Goal: Information Seeking & Learning: Learn about a topic

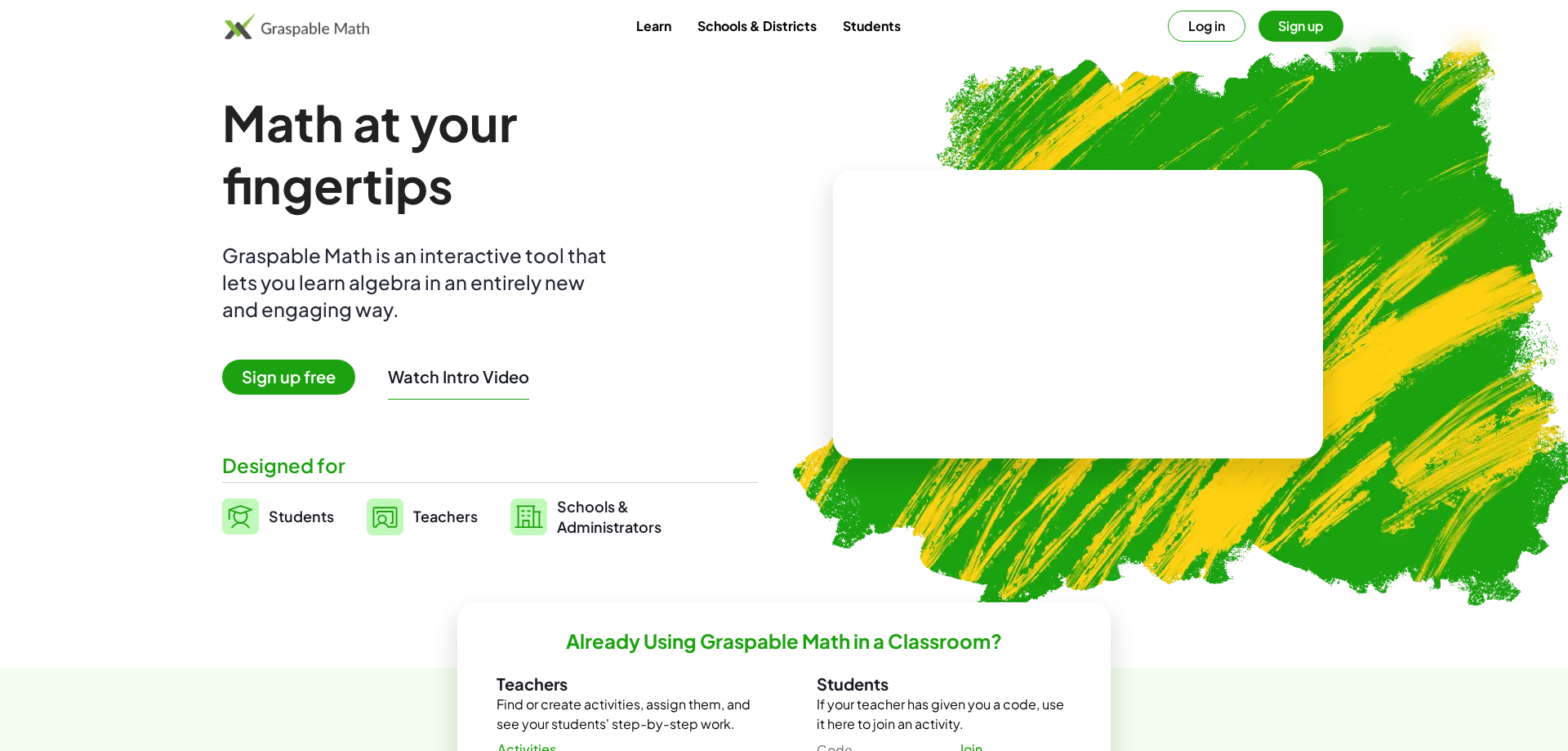
click at [1284, 28] on button "Sign up" at bounding box center [1302, 26] width 85 height 31
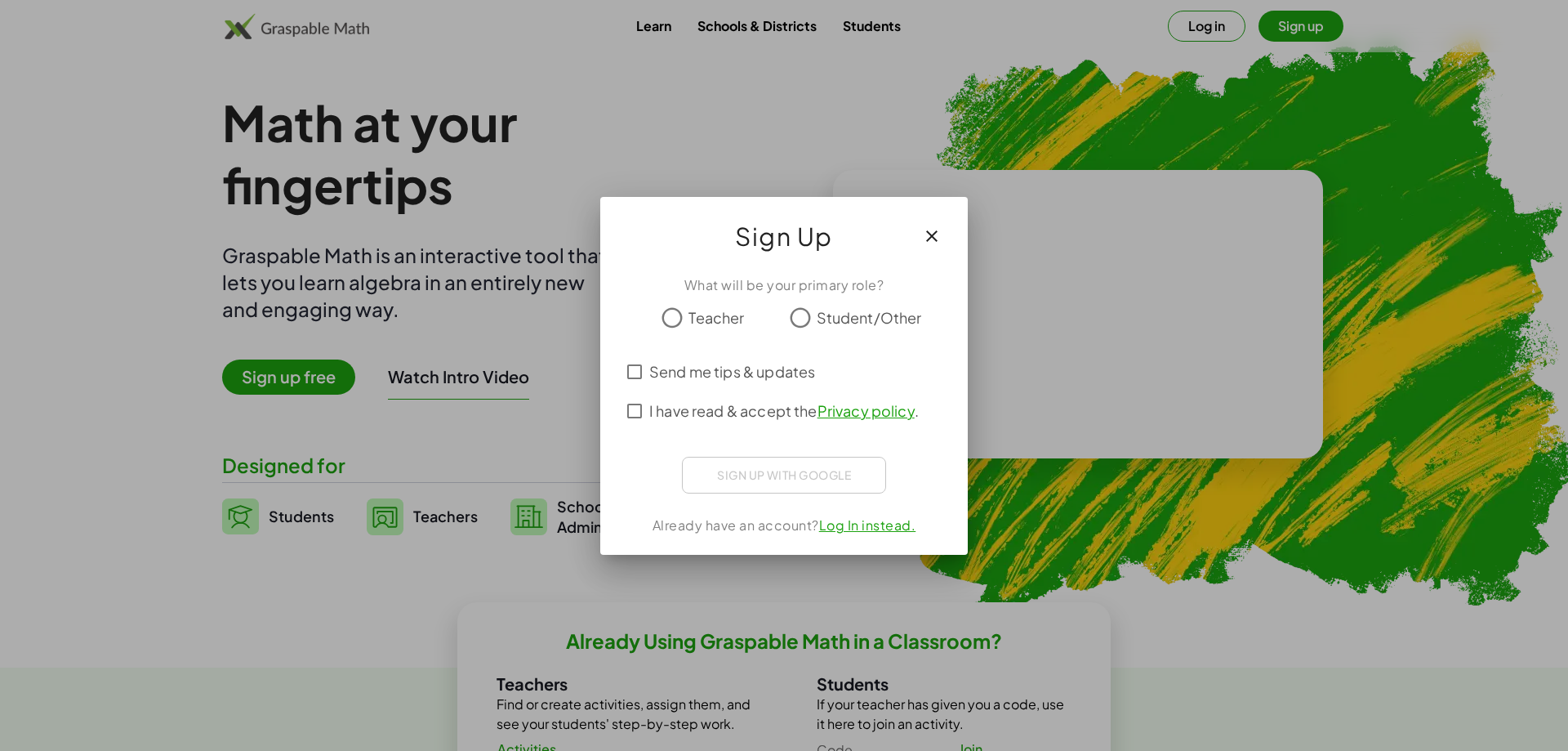
click at [724, 317] on span "Teacher" at bounding box center [716, 317] width 55 height 22
click at [767, 468] on div "Sign in with Google. Opens in new tab" at bounding box center [784, 473] width 149 height 36
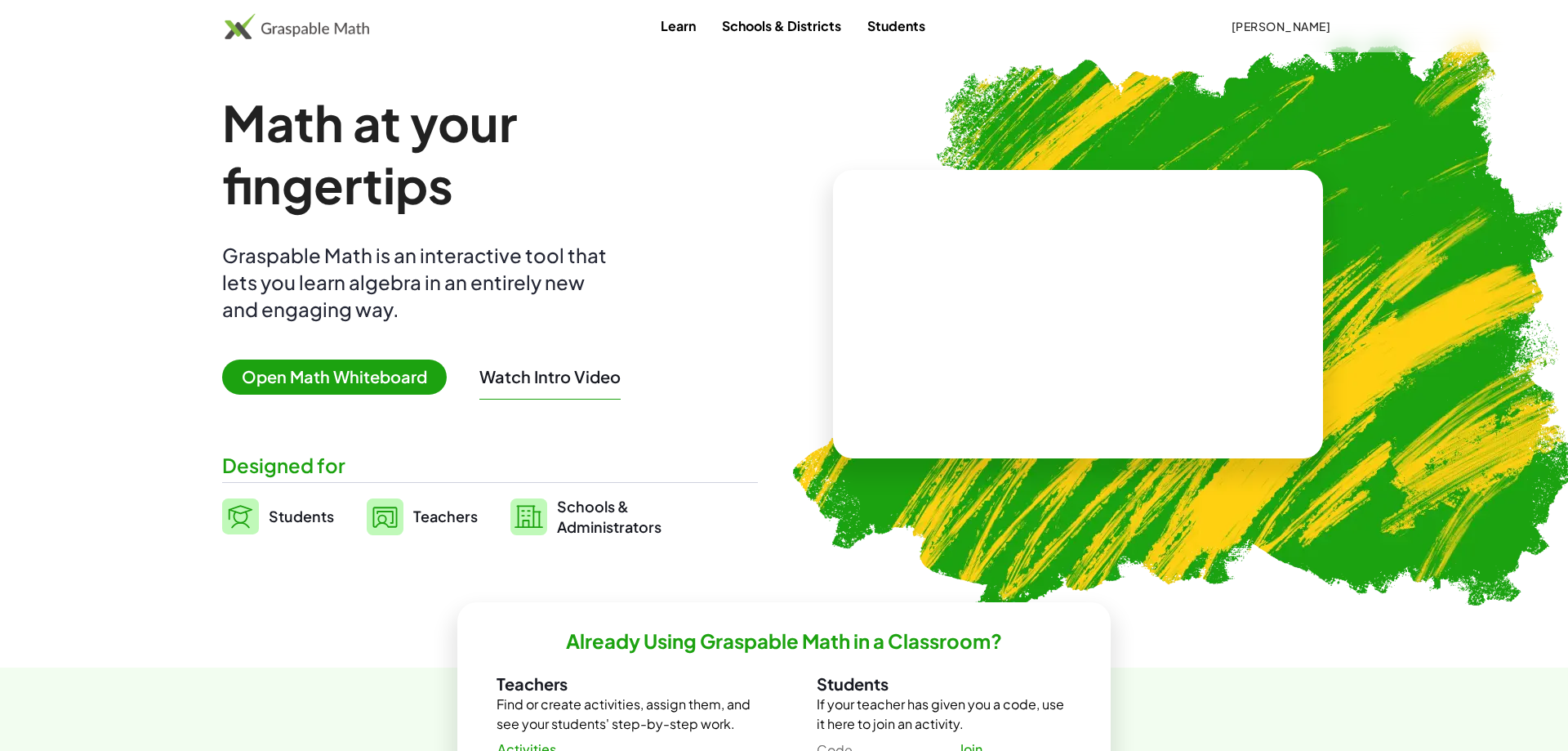
click at [404, 381] on span "Open Math Whiteboard" at bounding box center [334, 376] width 224 height 35
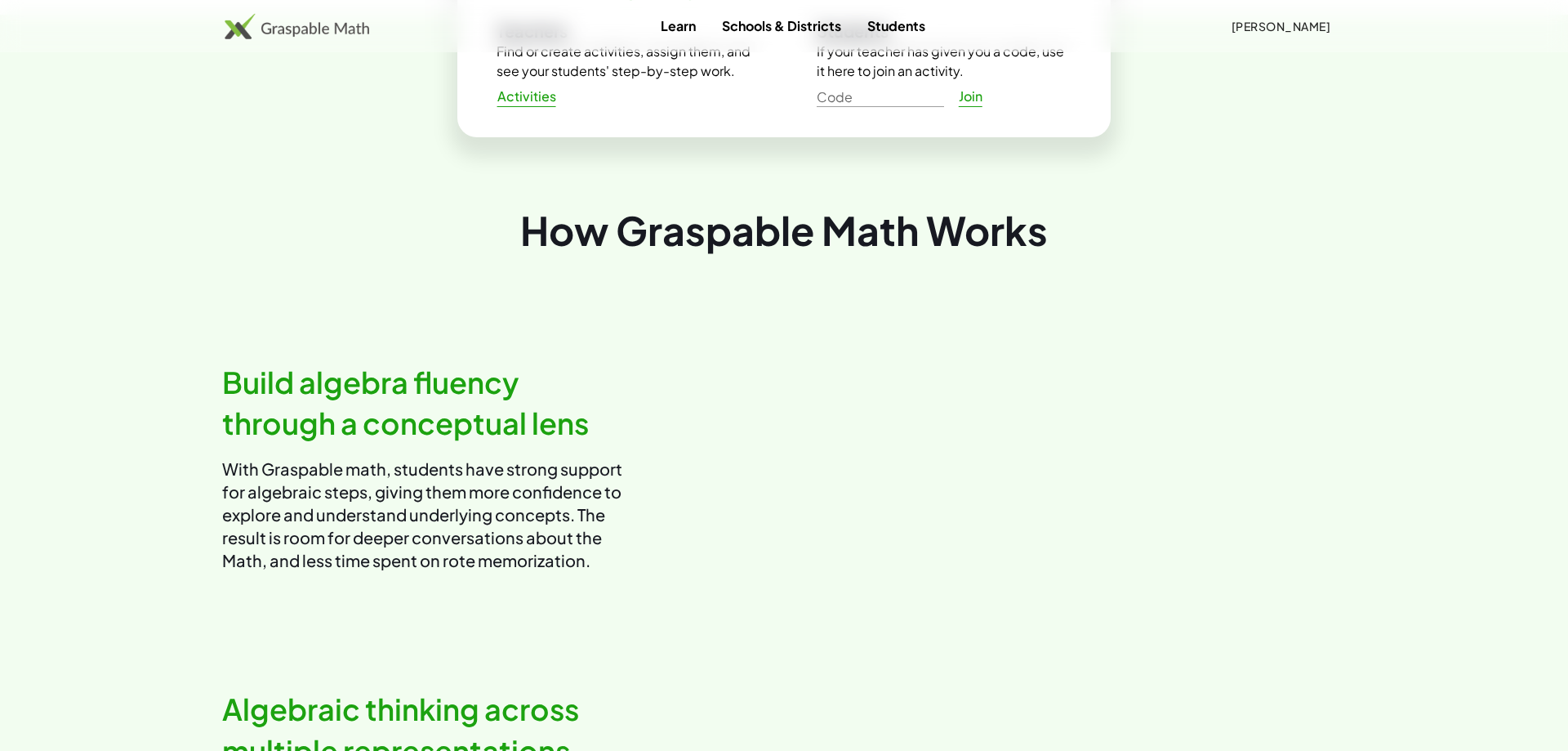
scroll to position [667, 0]
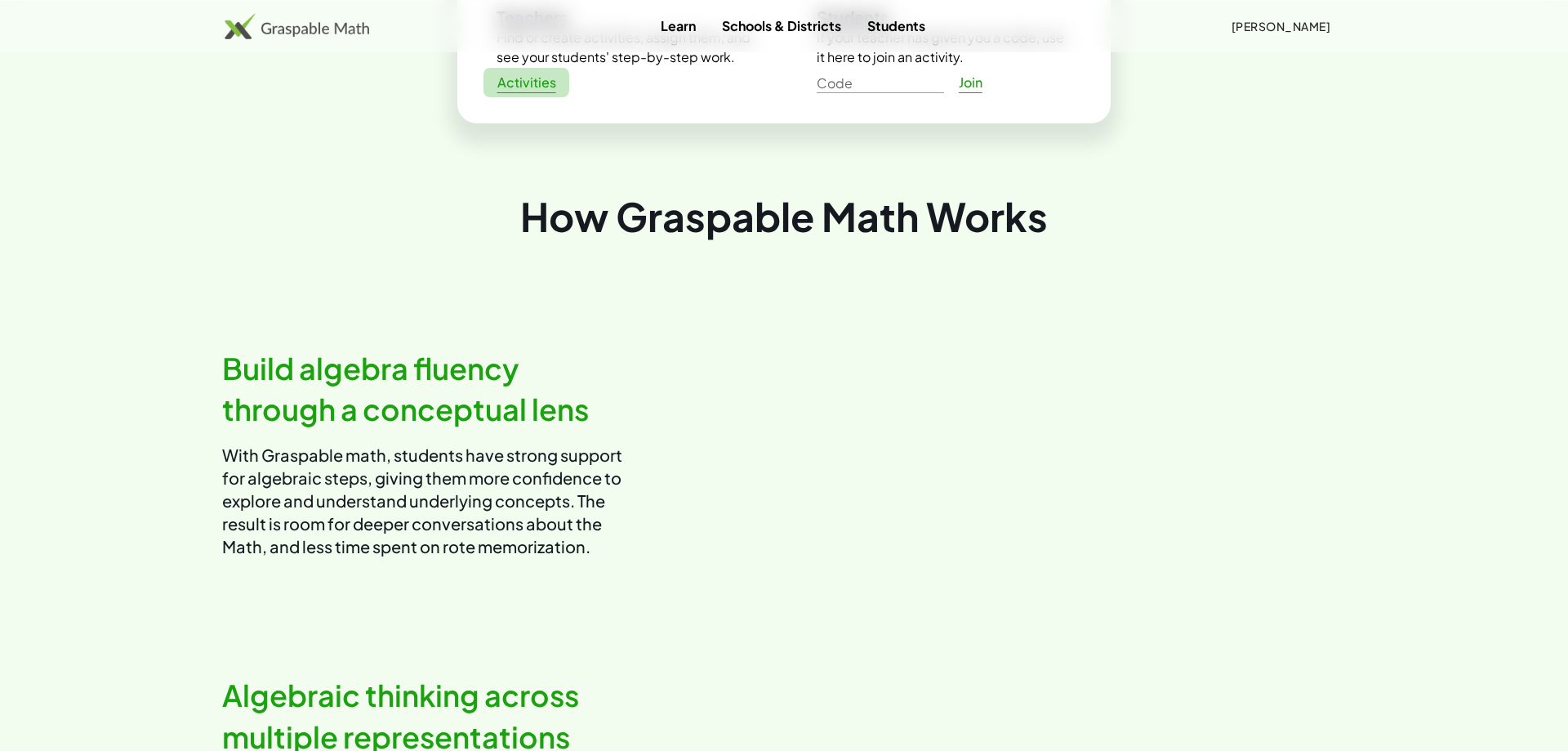
click at [540, 85] on span "Activities" at bounding box center [526, 83] width 60 height 17
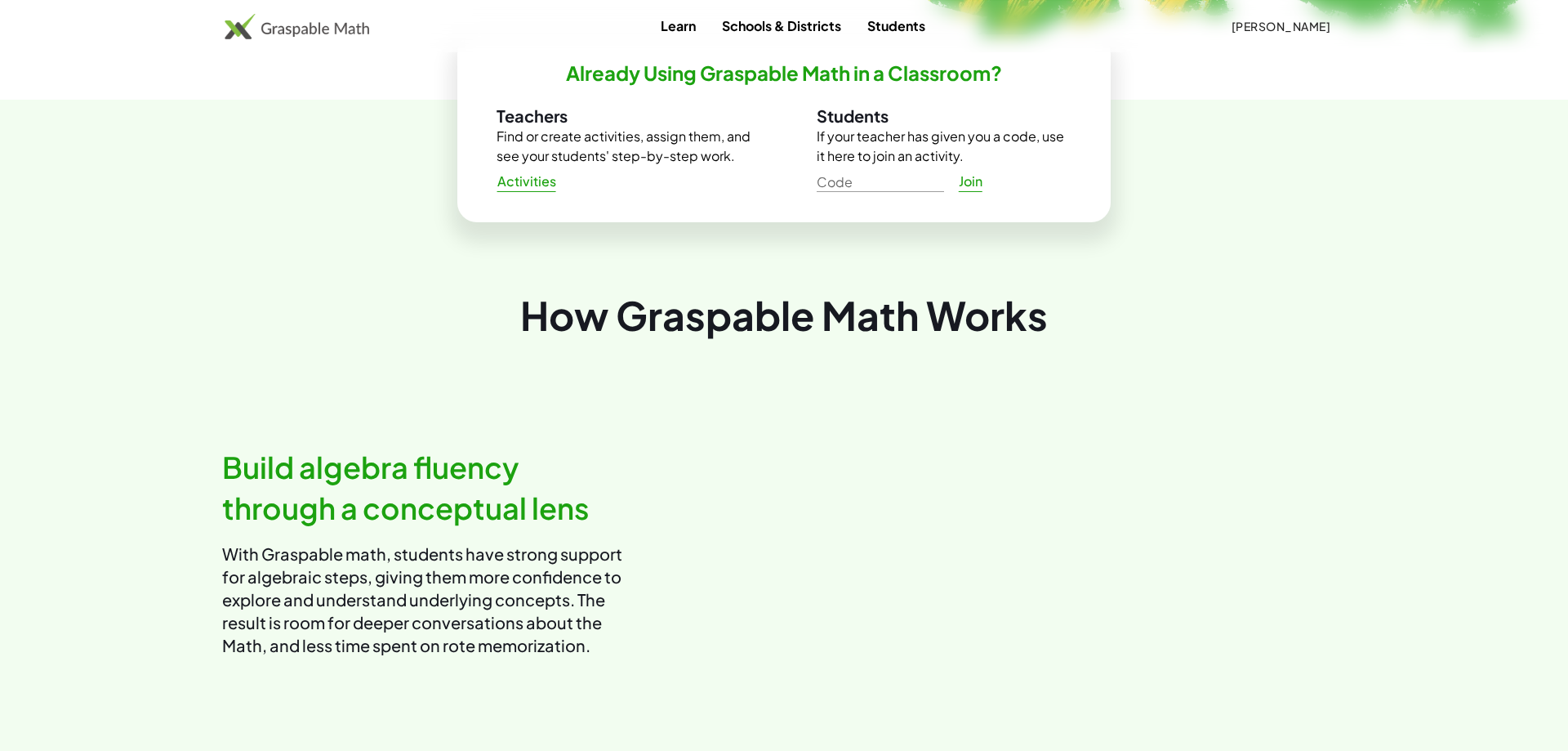
scroll to position [500, 0]
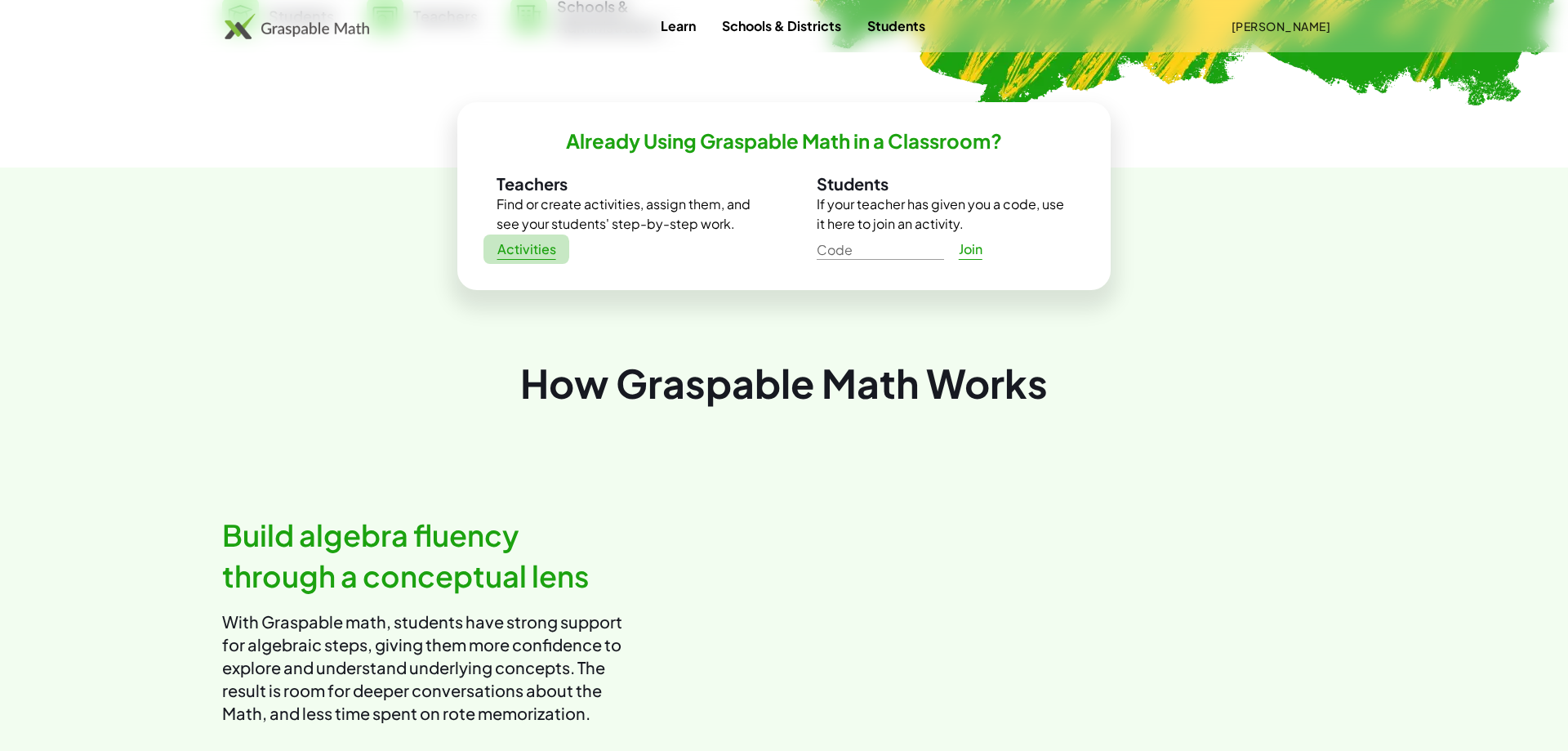
click at [531, 247] on span "Activities" at bounding box center [526, 249] width 60 height 17
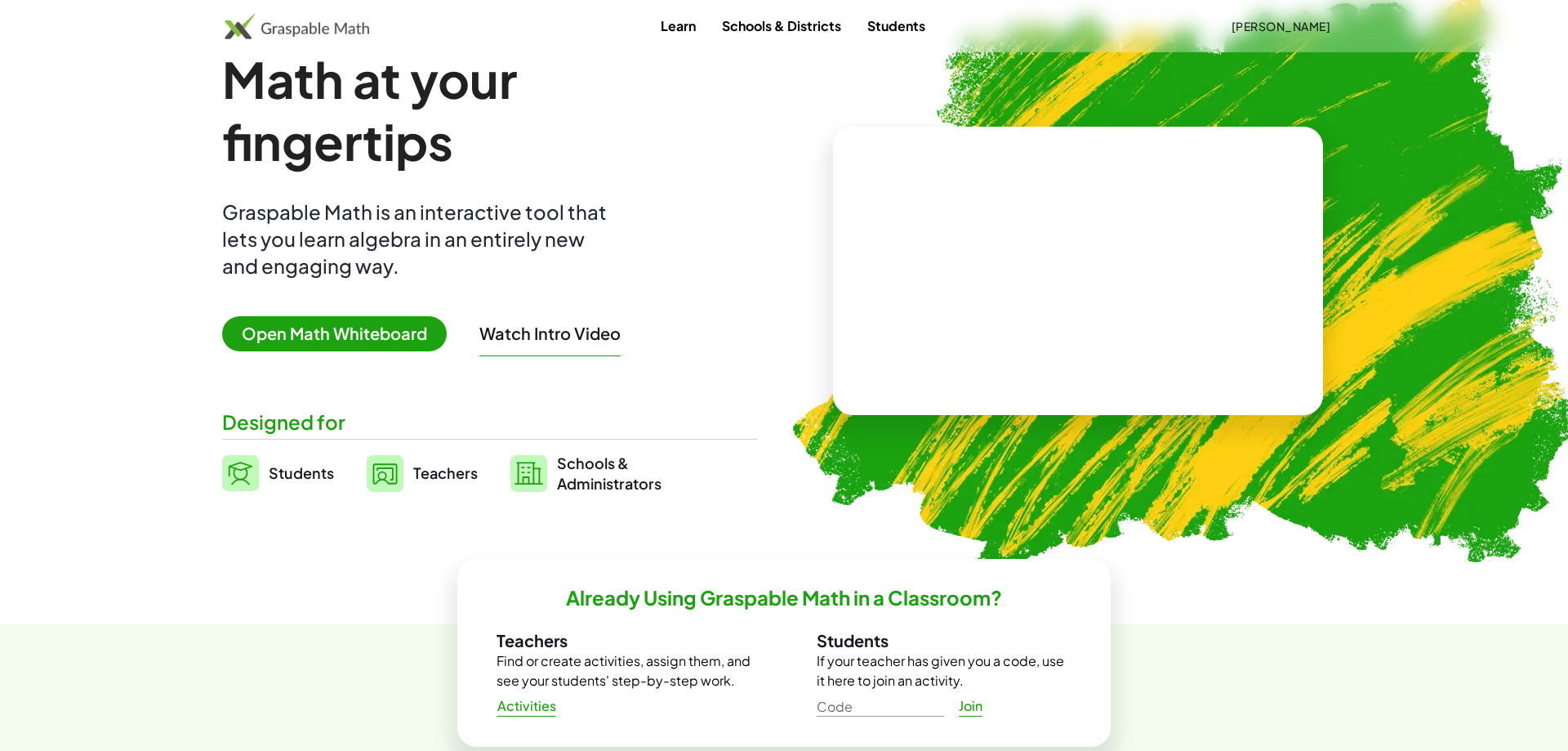
scroll to position [0, 0]
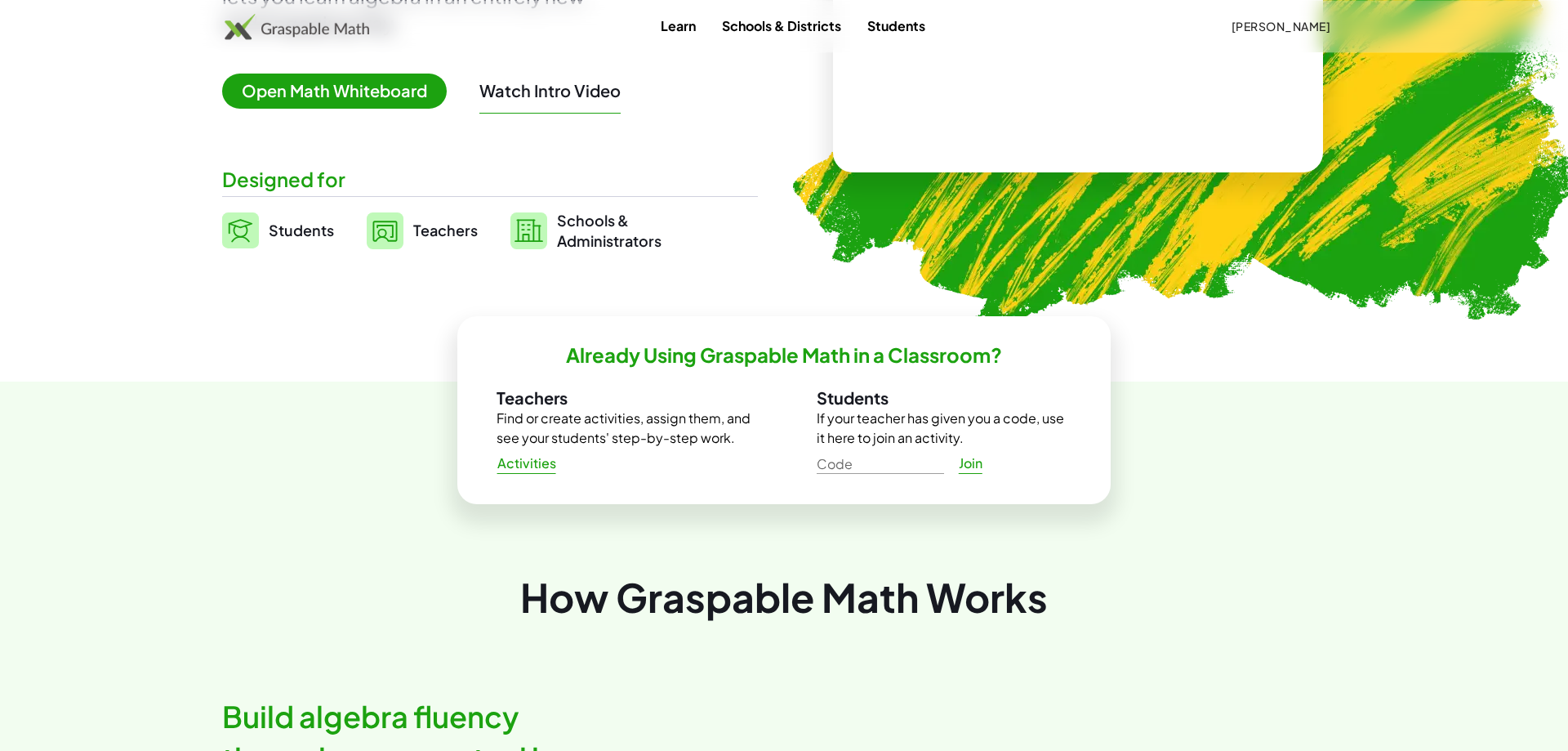
scroll to position [416, 0]
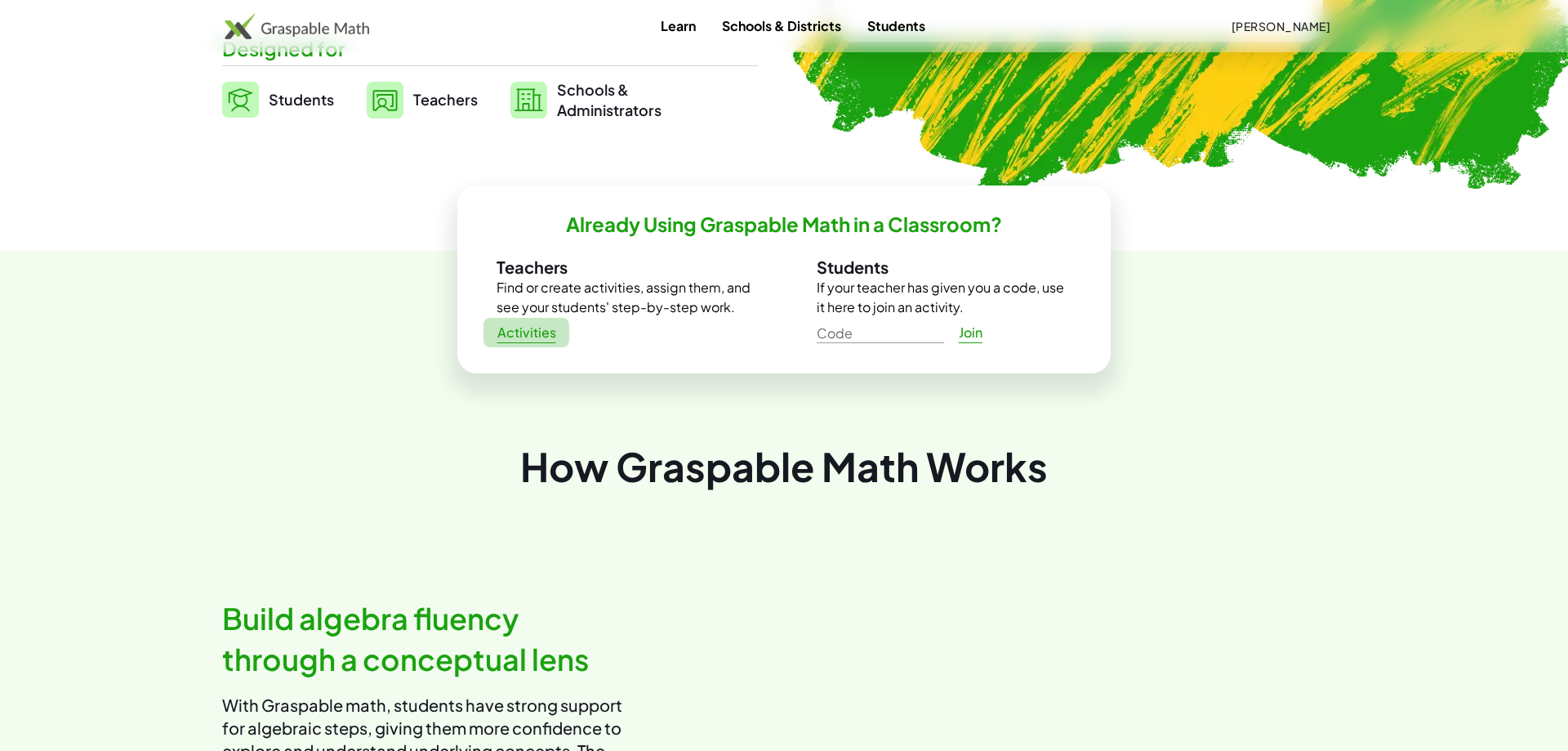
click at [543, 335] on span "Activities" at bounding box center [526, 333] width 60 height 17
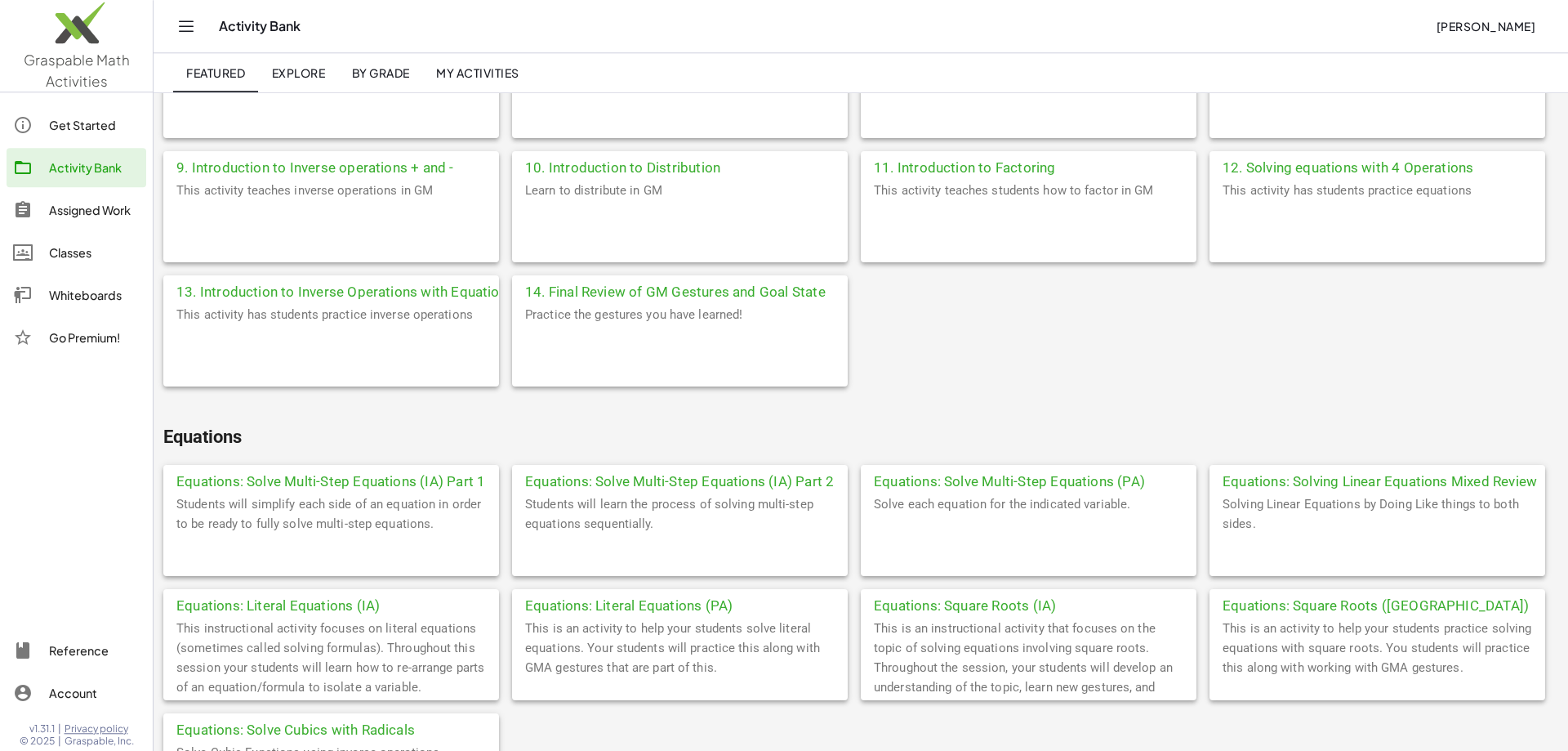
scroll to position [584, 0]
click at [405, 476] on div "Equations: Solve Multi-Step Equations (IA) Part 1" at bounding box center [332, 474] width 336 height 29
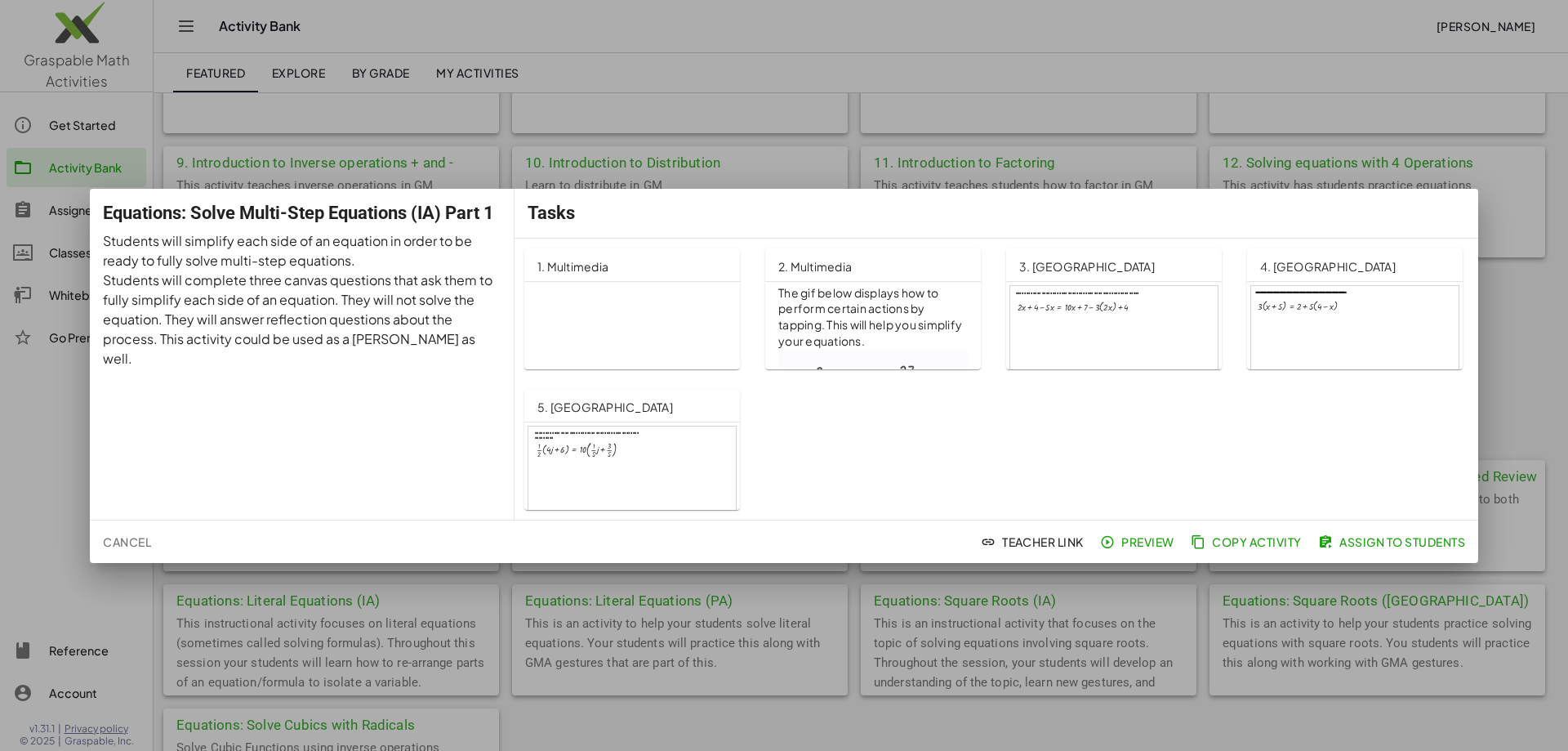
click at [1143, 544] on span "Preview" at bounding box center [1139, 541] width 71 height 15
click at [1527, 299] on div at bounding box center [784, 376] width 1568 height 751
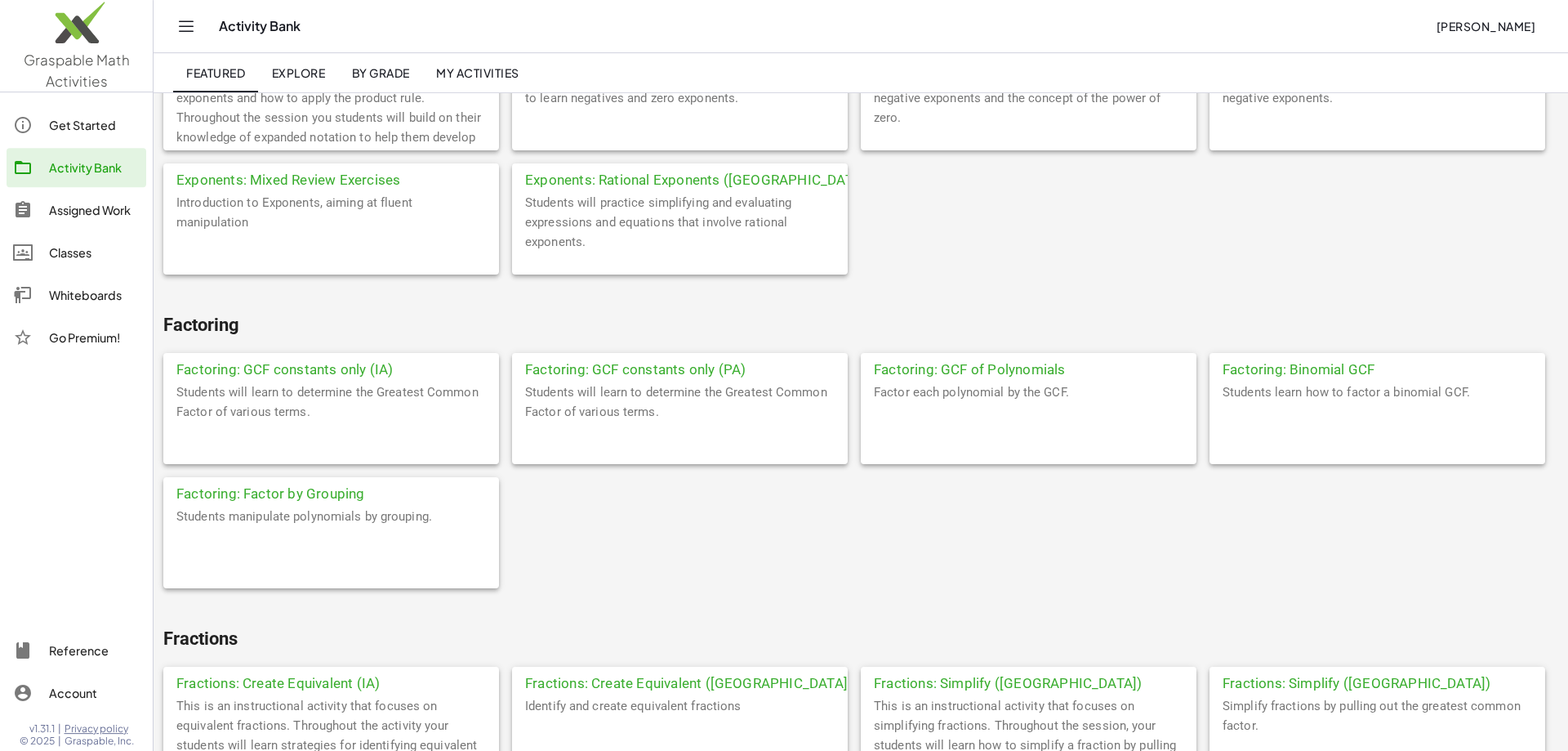
scroll to position [1667, 0]
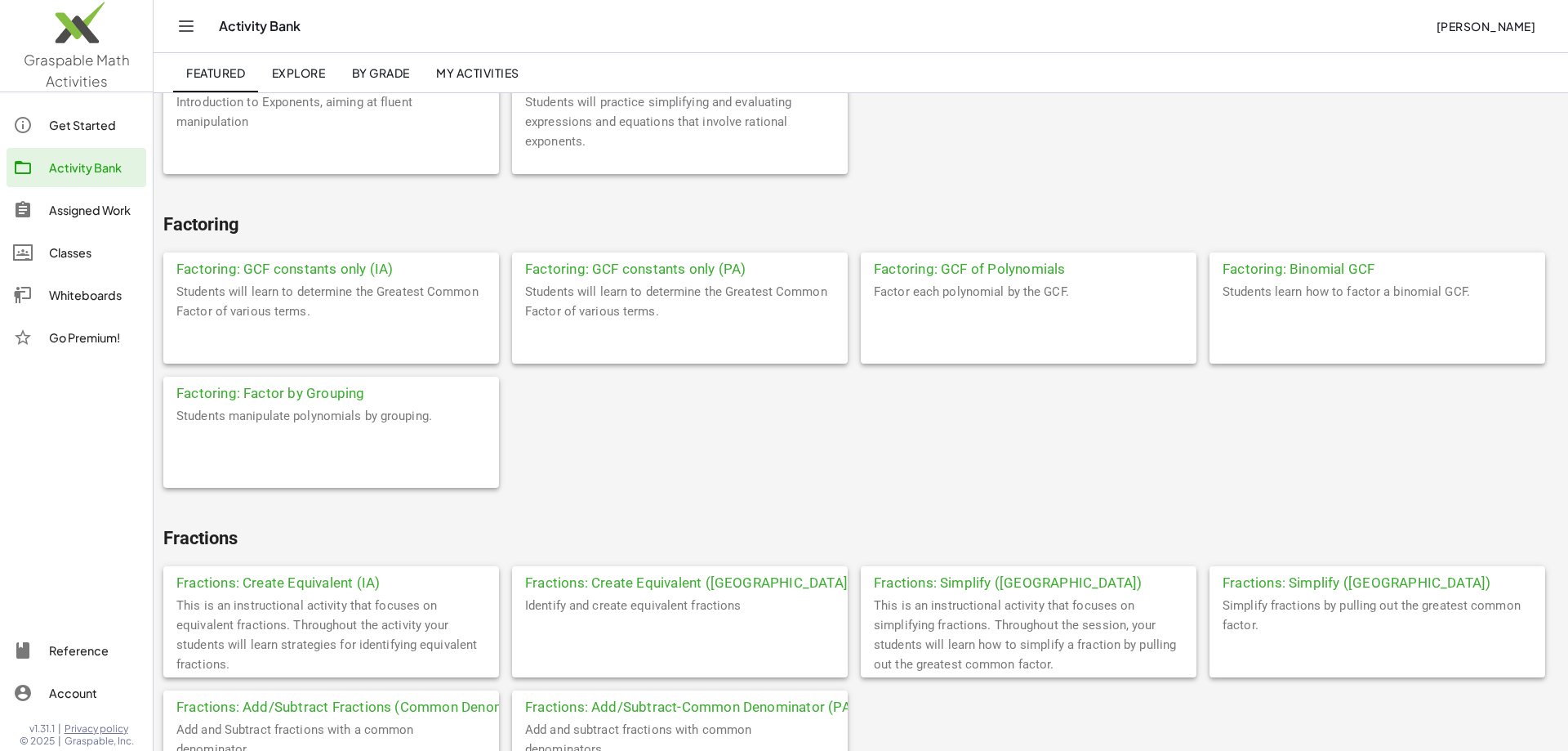
click at [305, 265] on div "Factoring: GCF constants only (IA)" at bounding box center [332, 267] width 336 height 29
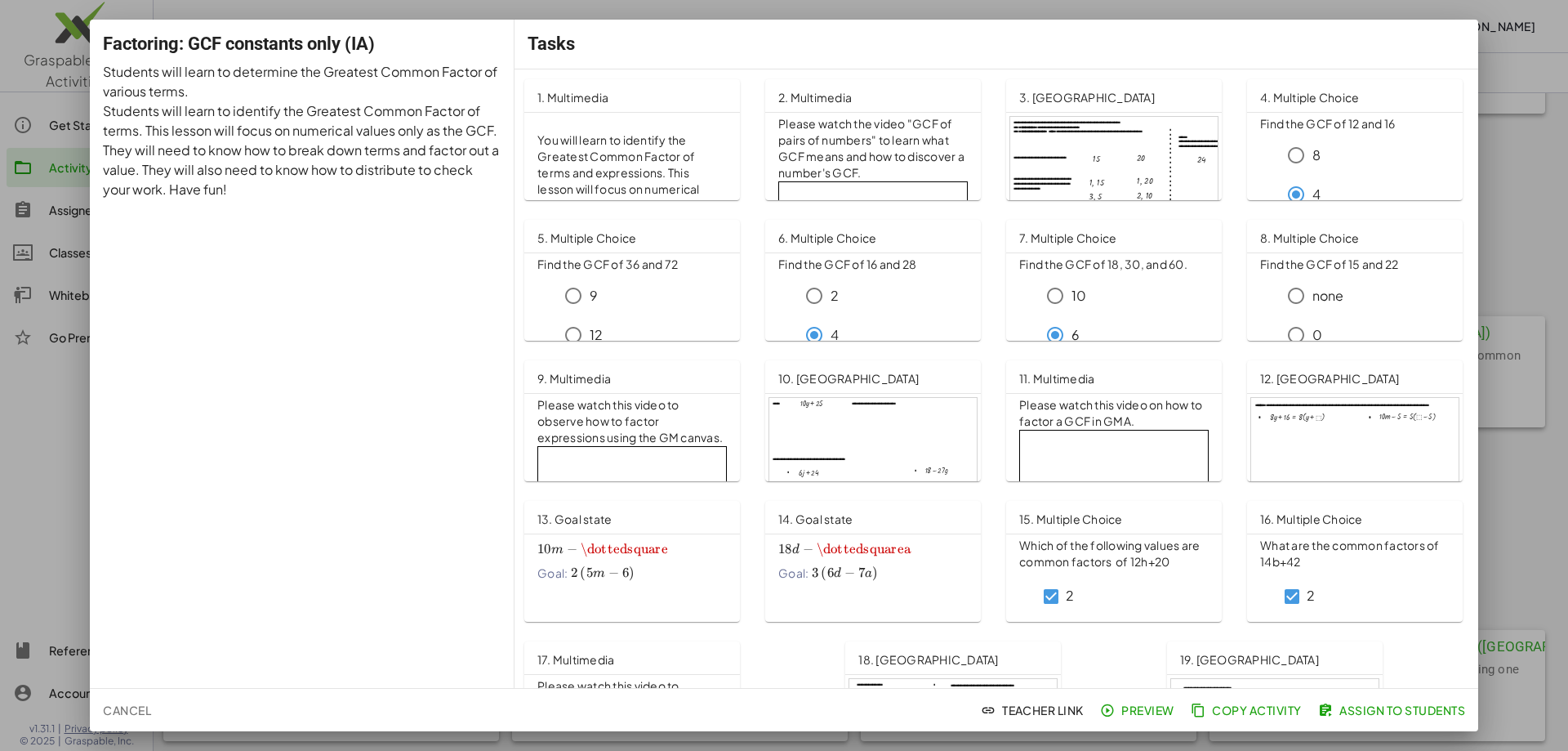
click at [1513, 494] on div at bounding box center [784, 376] width 1568 height 751
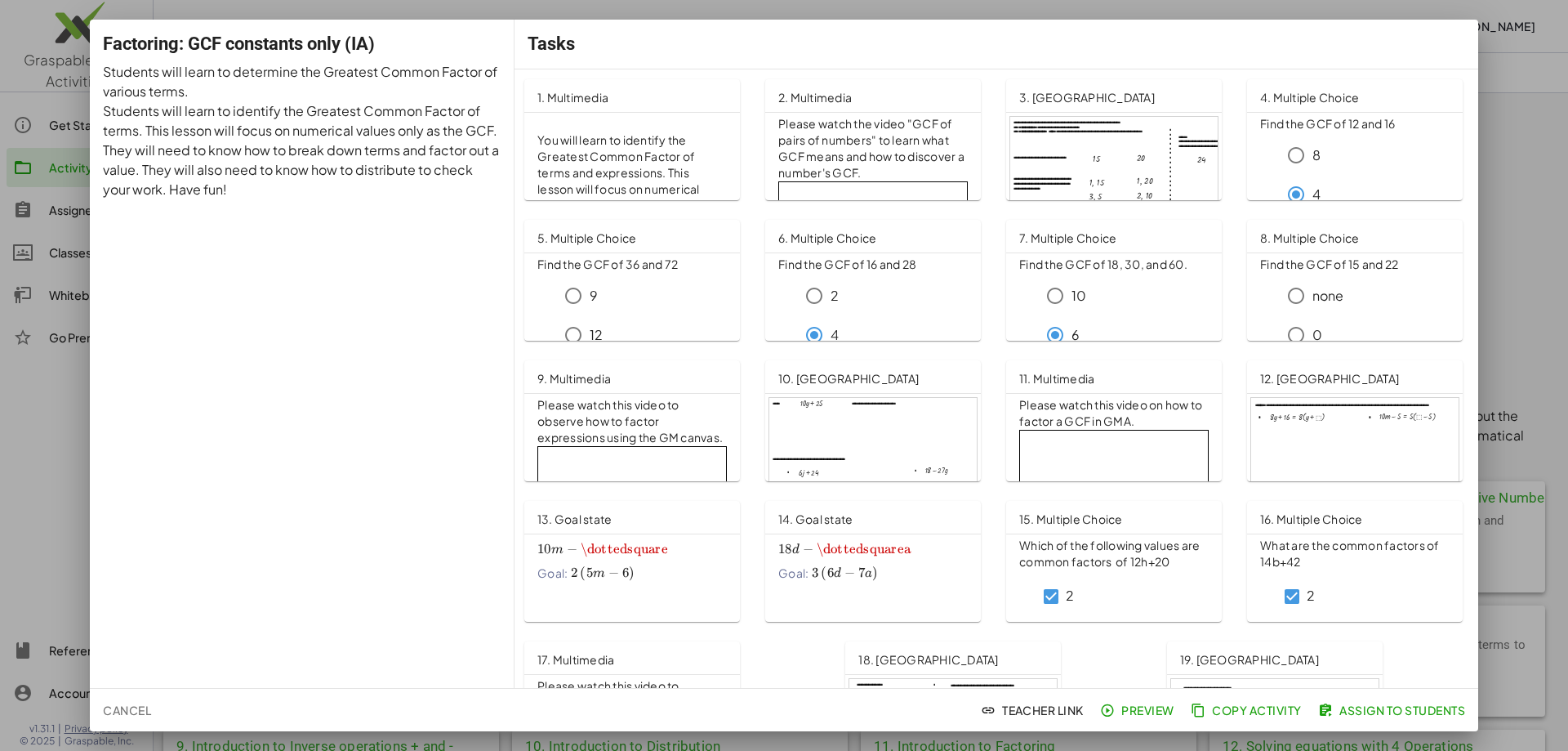
scroll to position [1917, 0]
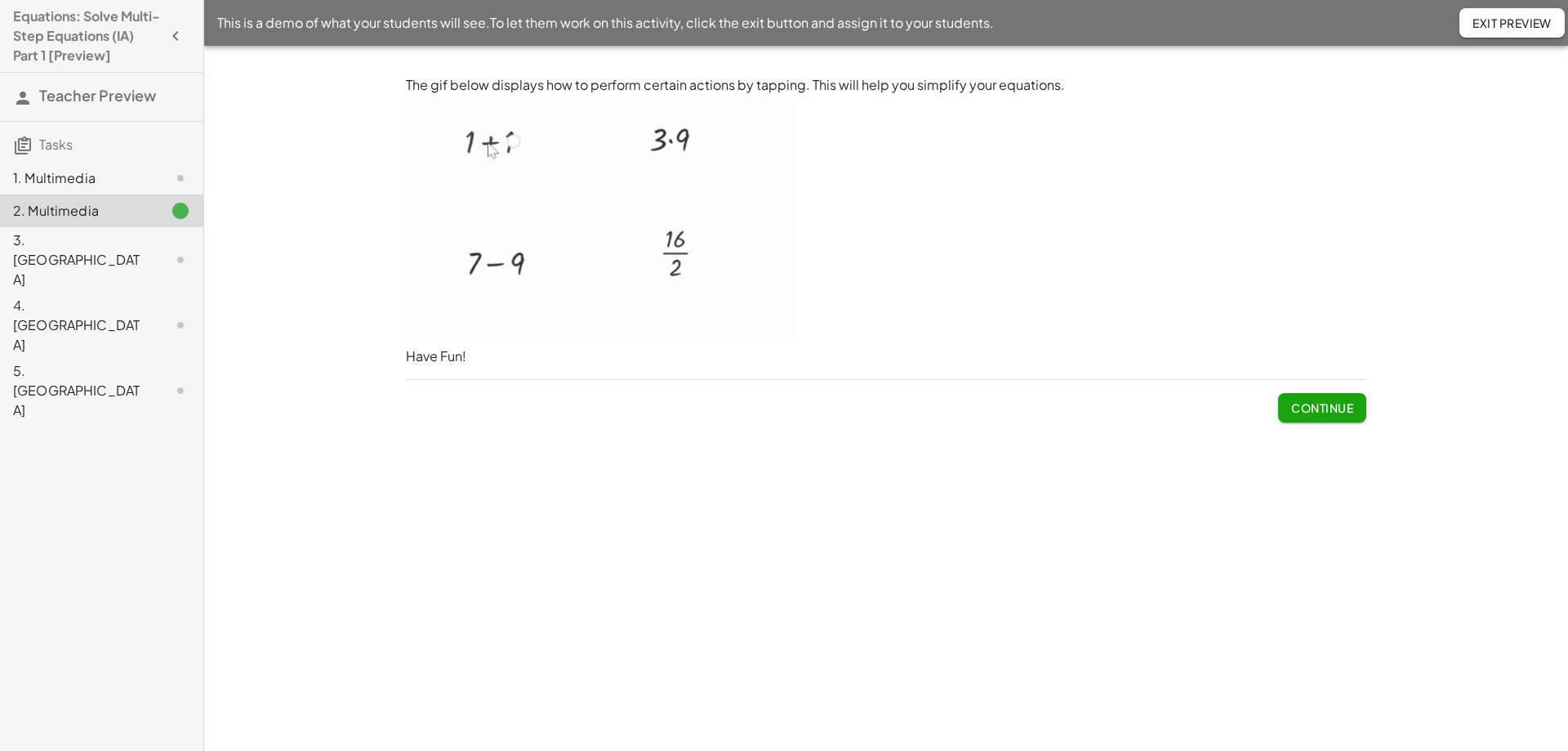
click at [1312, 405] on span "Continue" at bounding box center [1322, 407] width 62 height 15
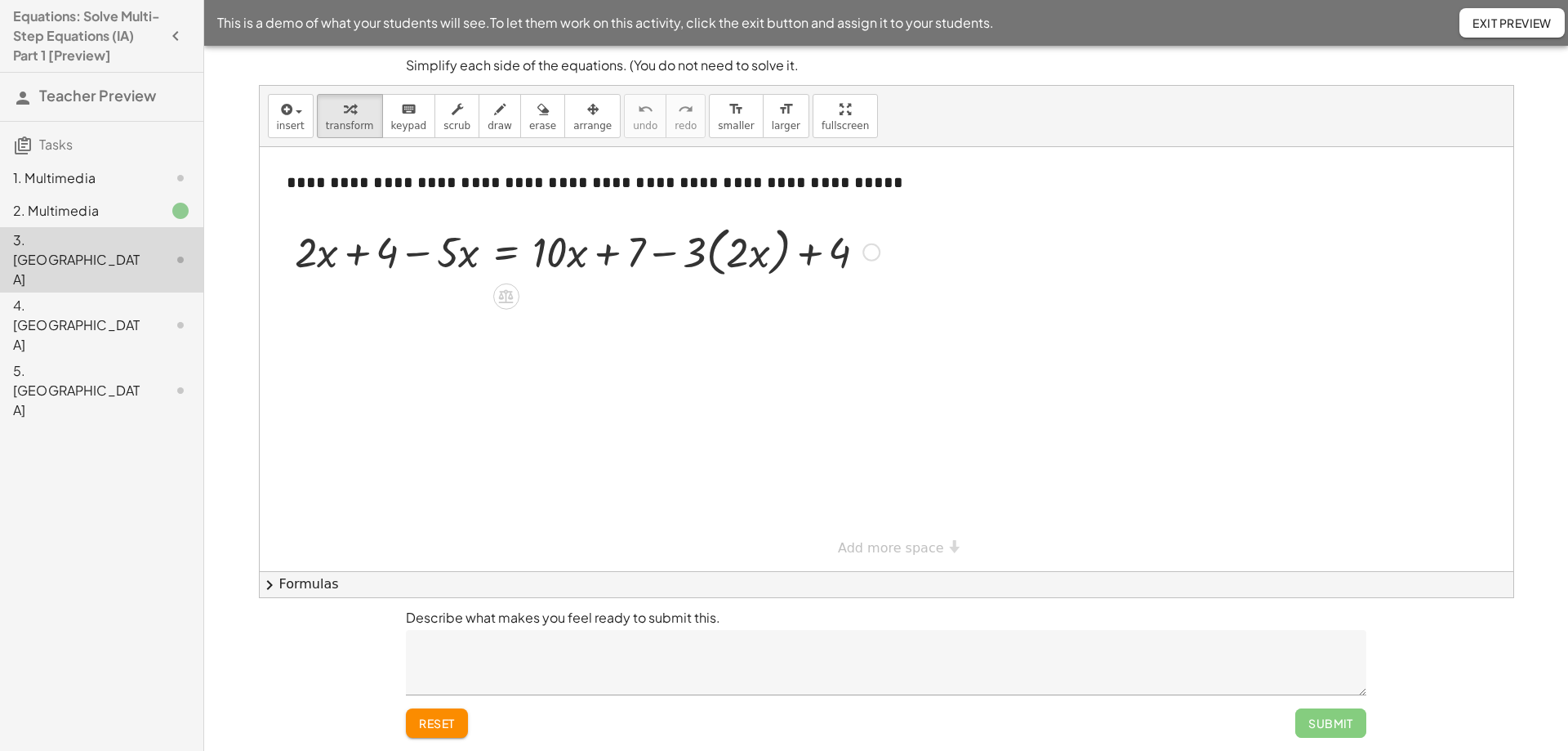
click at [709, 261] on div at bounding box center [587, 251] width 601 height 62
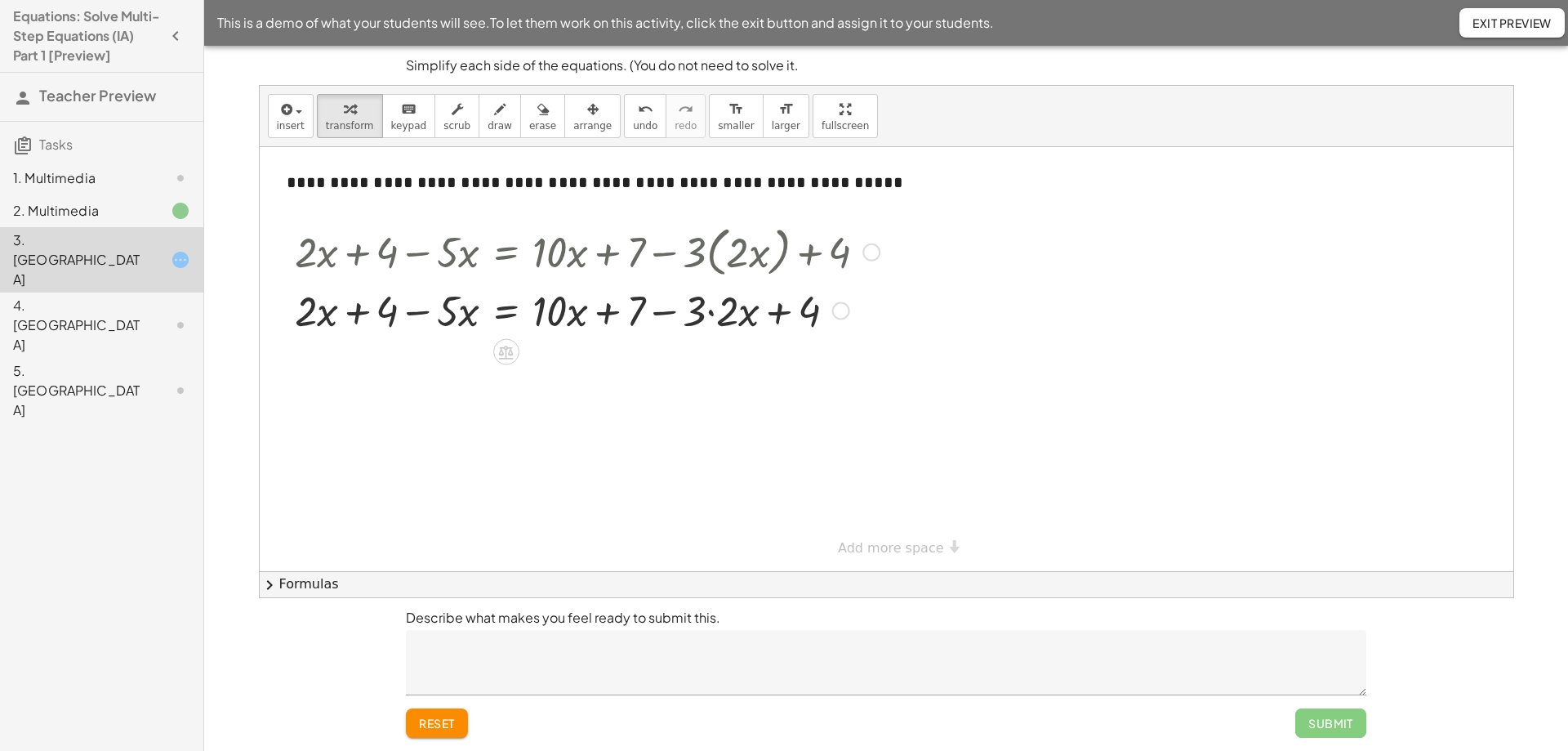
click at [711, 315] on div at bounding box center [587, 309] width 601 height 55
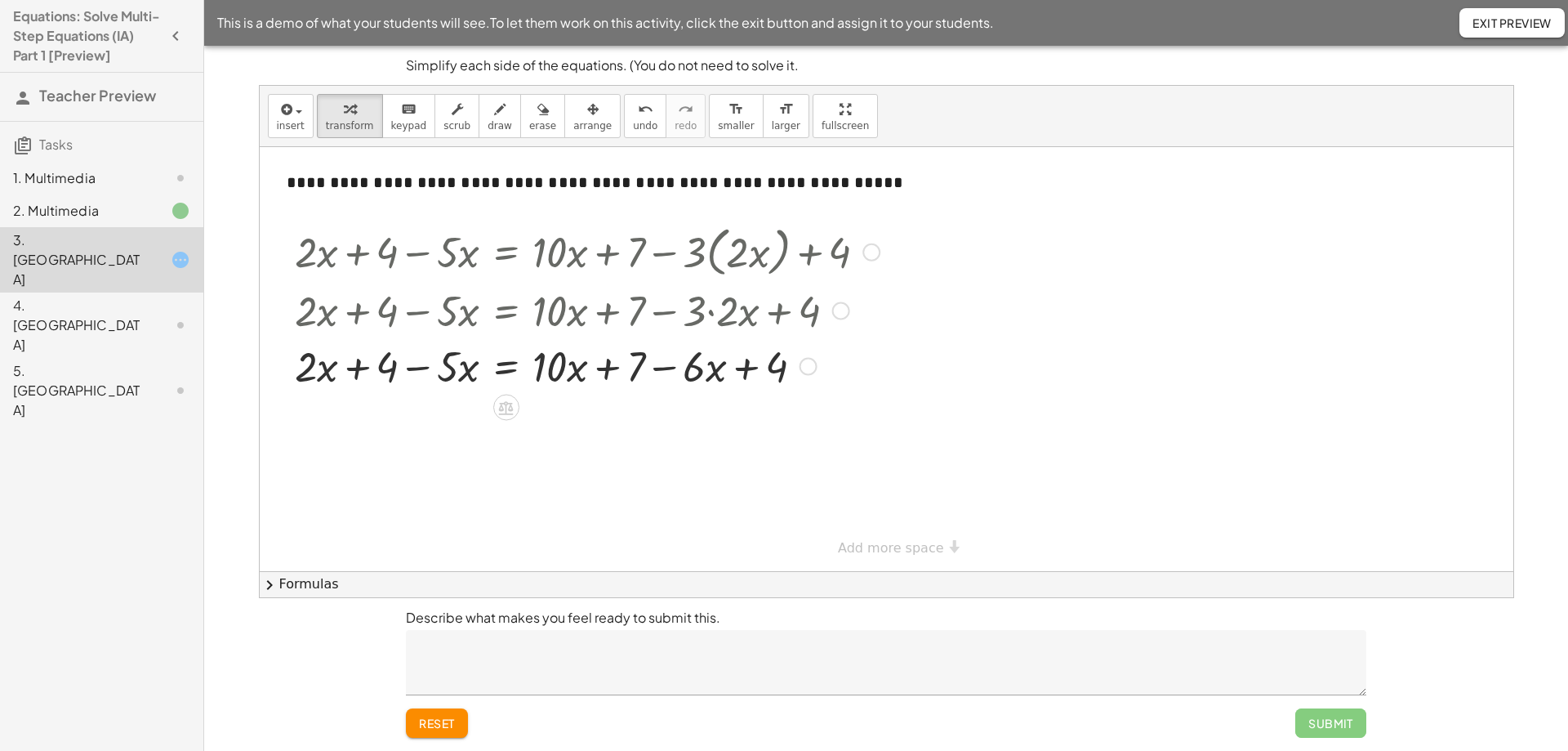
click at [635, 372] on div at bounding box center [587, 364] width 601 height 55
drag, startPoint x: 702, startPoint y: 367, endPoint x: 582, endPoint y: 373, distance: 120.1
click at [507, 367] on div "· 6 − · x + · 2 · x + 4 − · 5 · x = + · 10 · x + 7 − · · x + 4 6" at bounding box center [507, 367] width 0 height 0
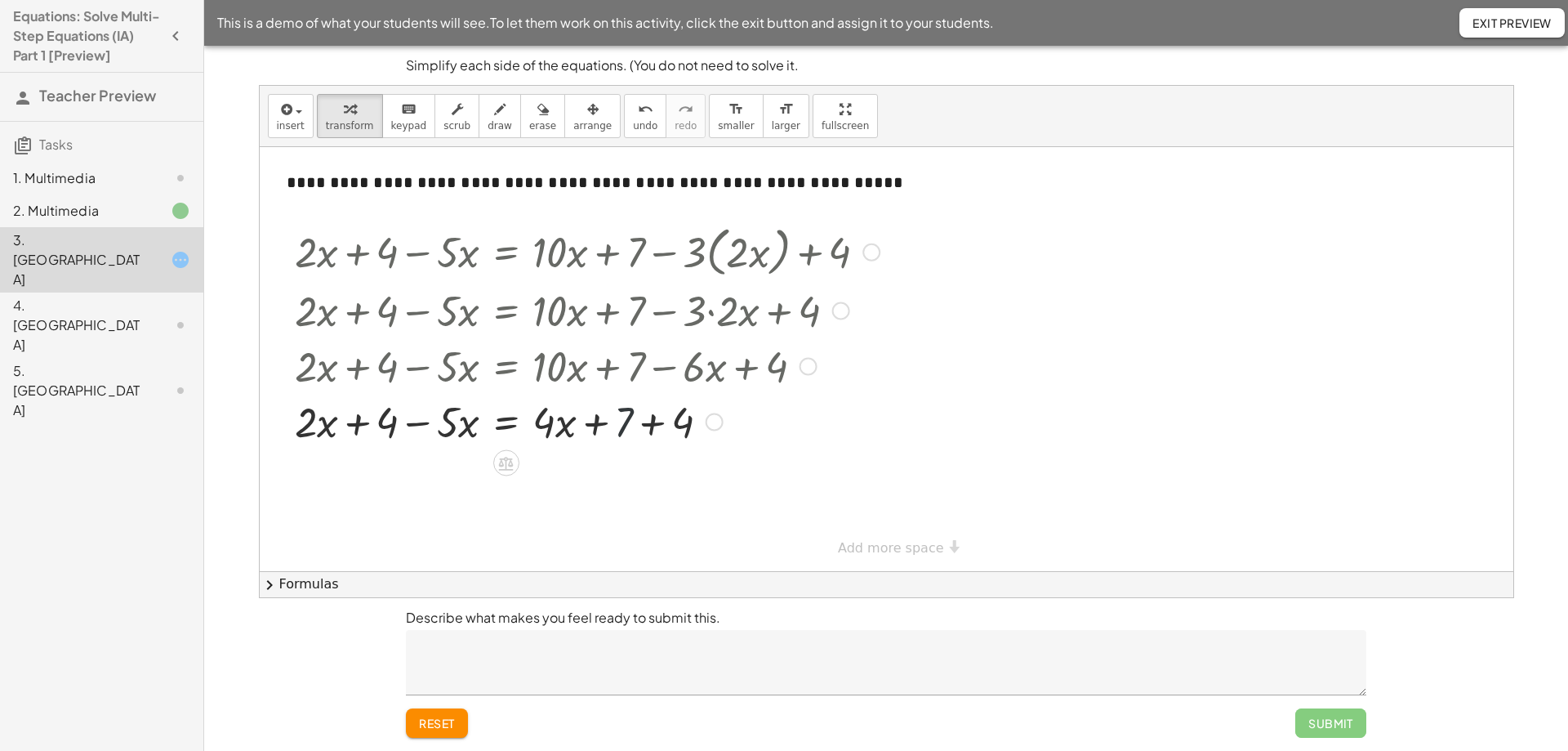
click at [626, 418] on div at bounding box center [587, 421] width 601 height 55
drag, startPoint x: 624, startPoint y: 423, endPoint x: 687, endPoint y: 421, distance: 63.0
click at [507, 422] on div "+ 7 + · 2 · x + 4 − · 5 · x = + · x + 7 + 4 · 4" at bounding box center [507, 422] width 0 height 0
drag, startPoint x: 321, startPoint y: 484, endPoint x: 456, endPoint y: 480, distance: 135.1
click at [456, 480] on div at bounding box center [587, 476] width 601 height 55
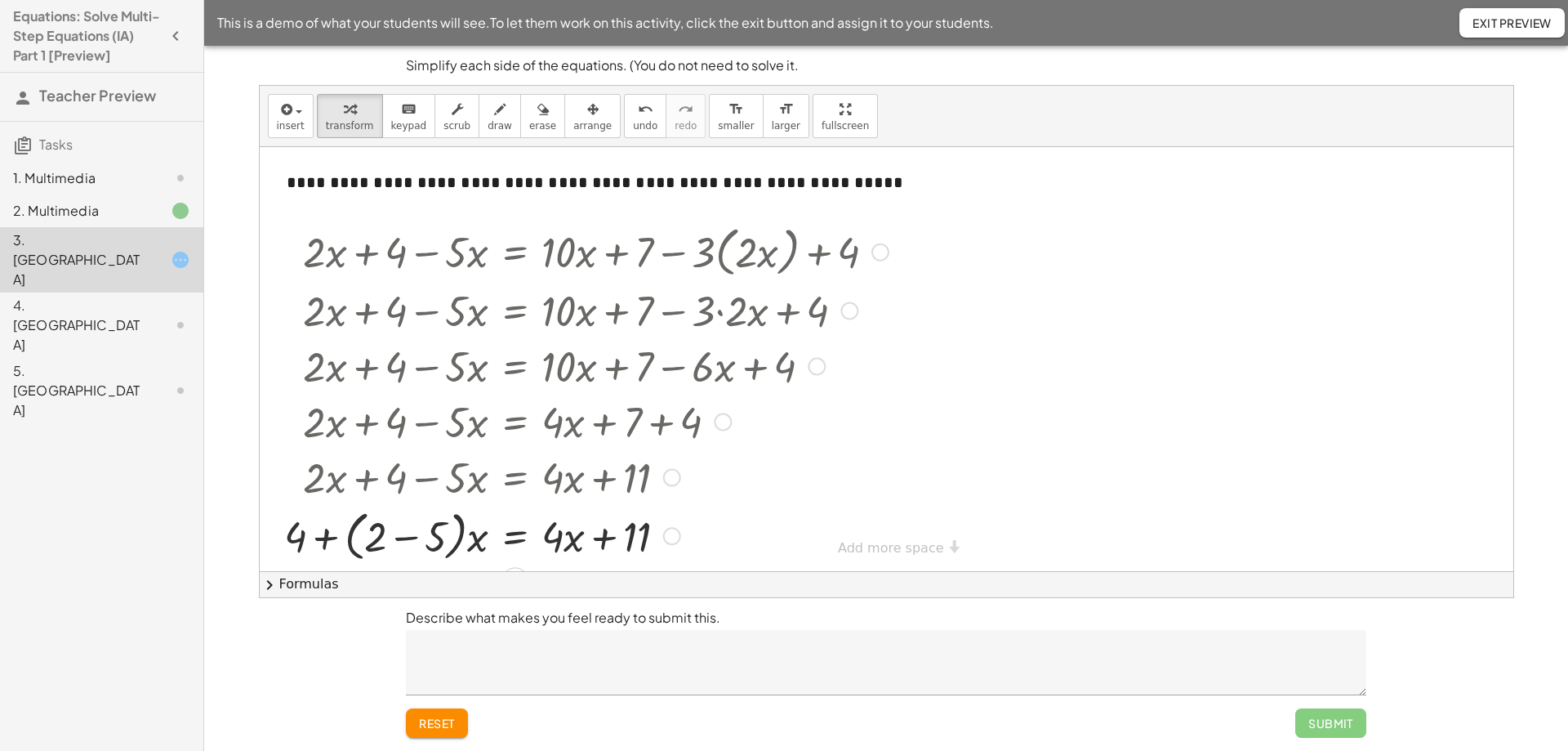
scroll to position [22, 0]
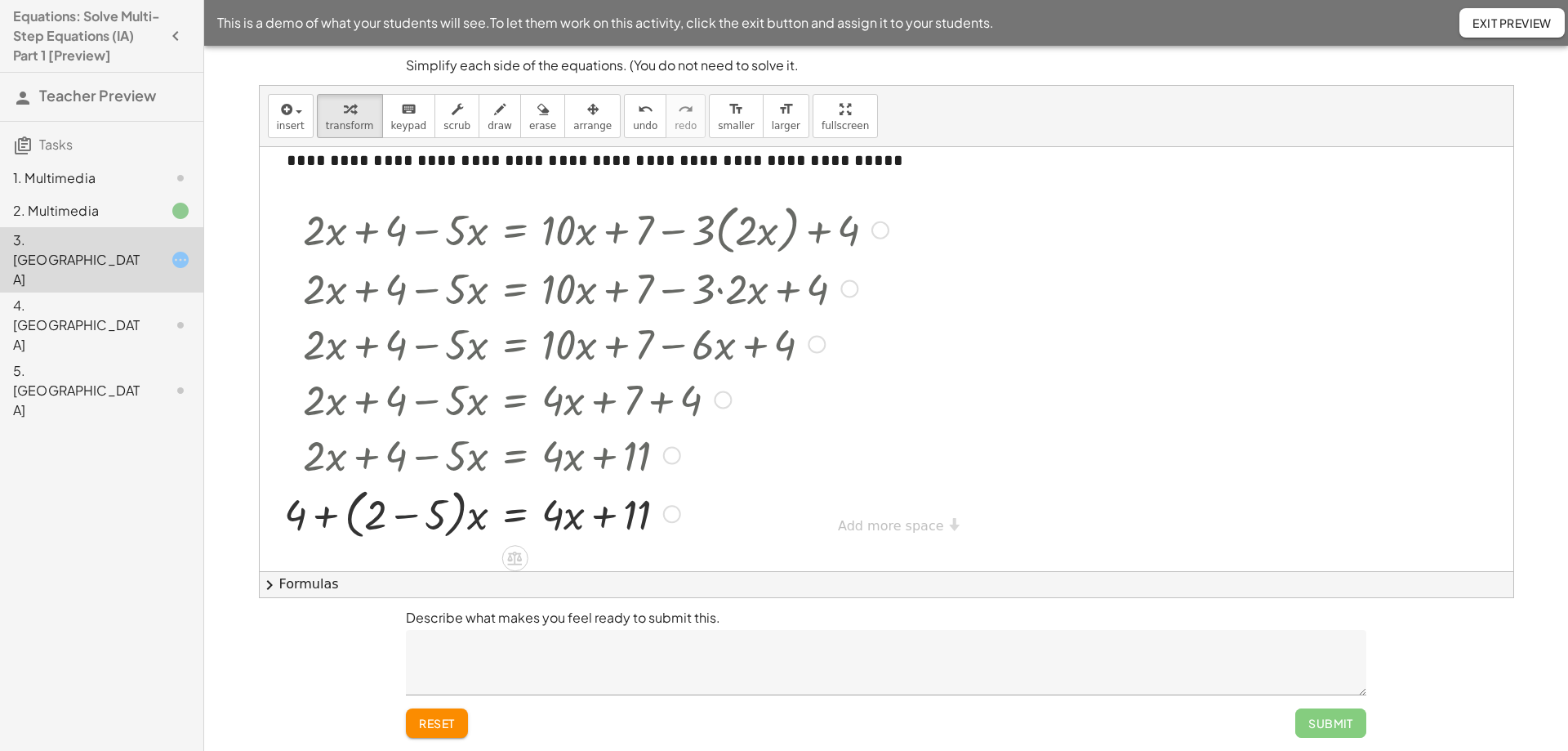
click at [401, 523] on div at bounding box center [587, 513] width 621 height 62
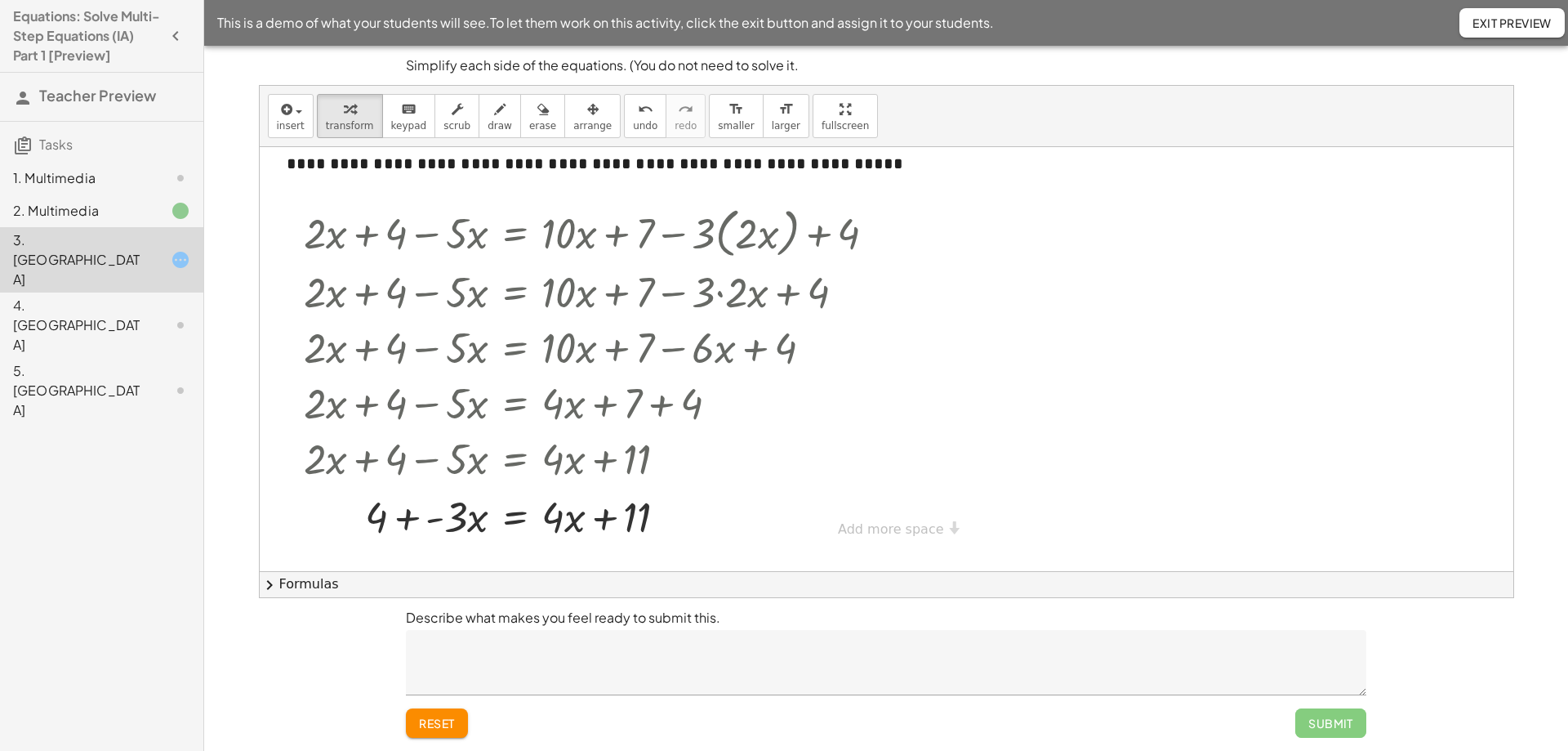
scroll to position [3, 0]
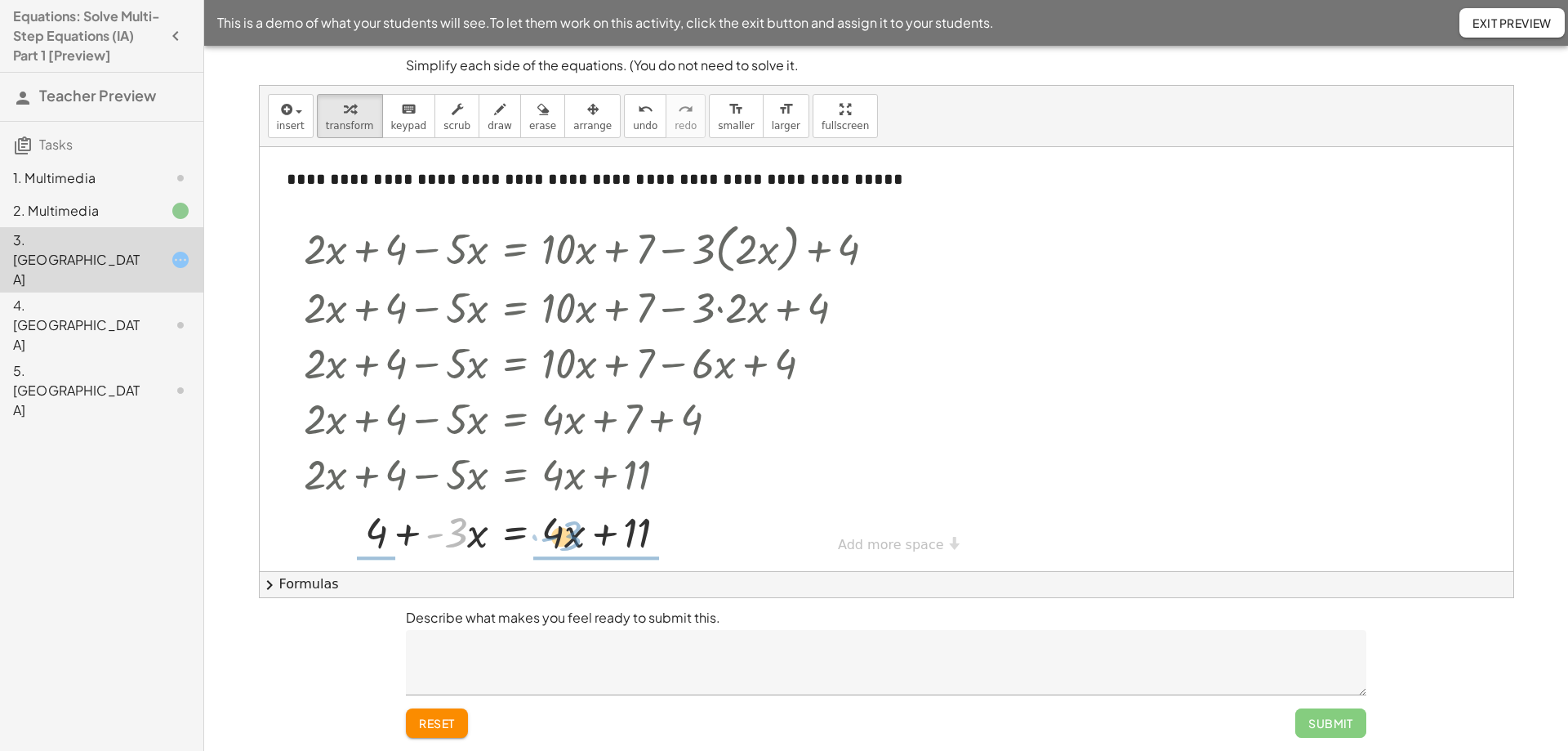
drag, startPoint x: 462, startPoint y: 538, endPoint x: 577, endPoint y: 542, distance: 115.1
click at [577, 542] on div at bounding box center [596, 531] width 601 height 55
click at [672, 470] on div at bounding box center [671, 474] width 18 height 18
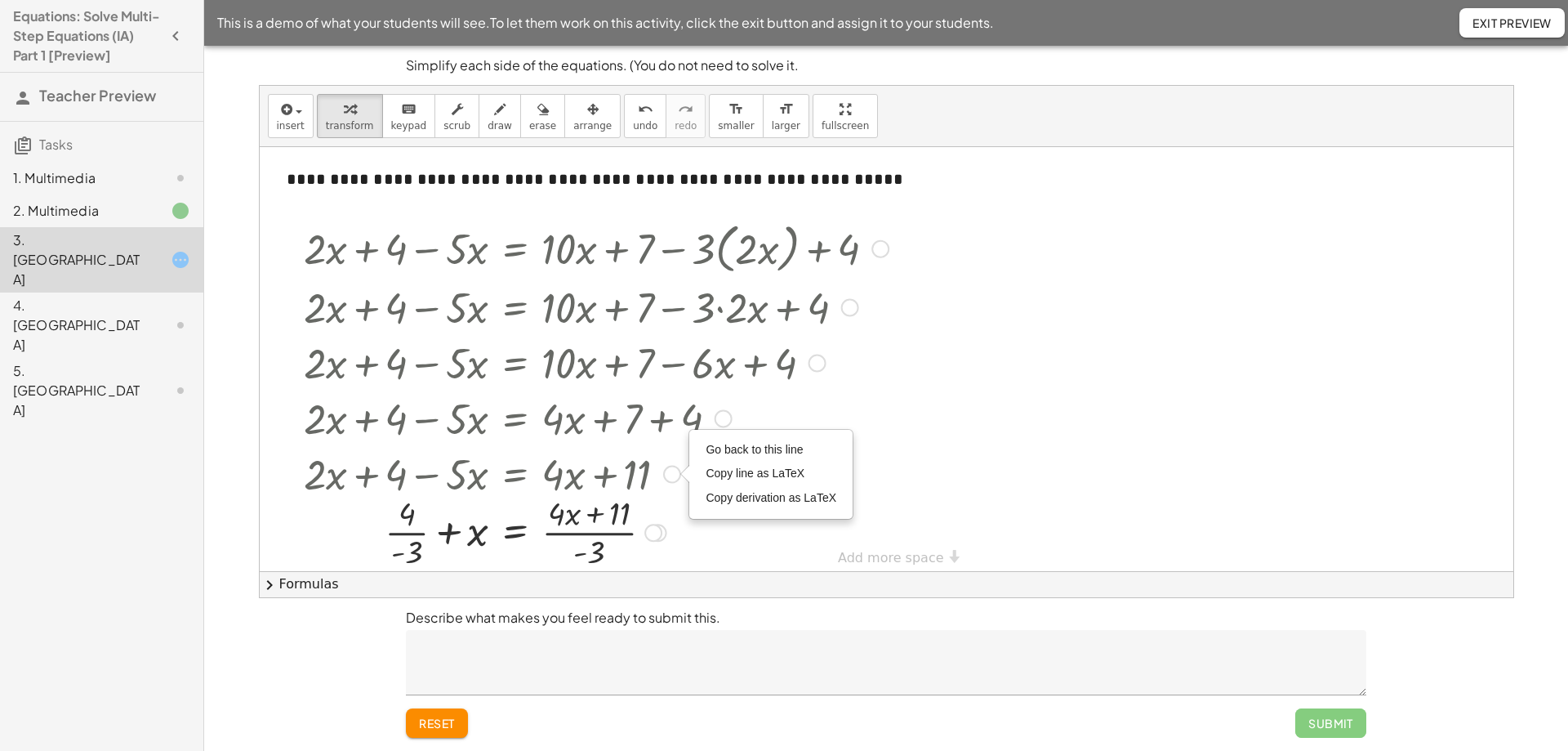
click at [652, 532] on div at bounding box center [653, 533] width 18 height 18
click at [924, 487] on div at bounding box center [886, 363] width 1254 height 437
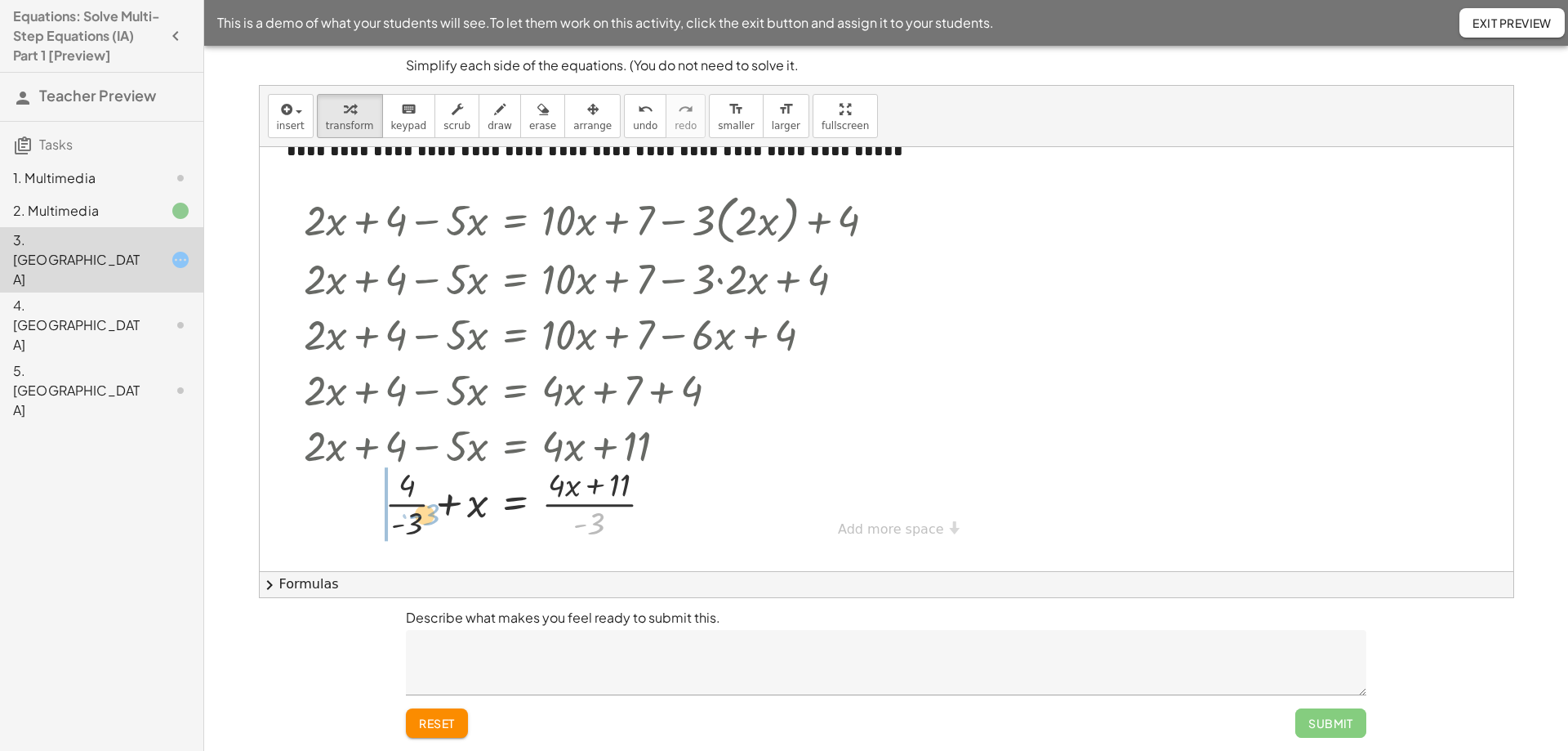
scroll to position [13, 0]
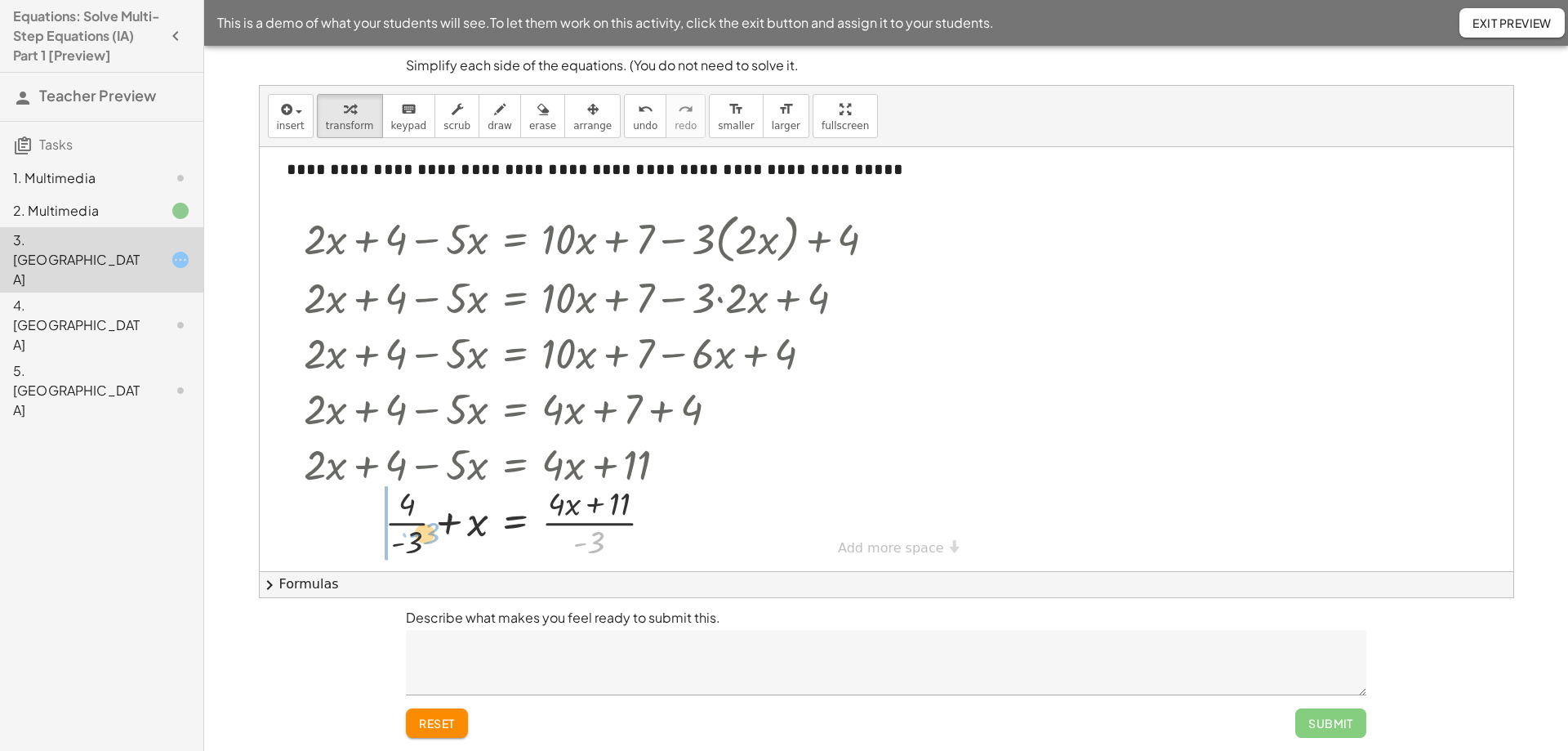
drag, startPoint x: 600, startPoint y: 527, endPoint x: 434, endPoint y: 517, distance: 166.3
click at [434, 517] on div at bounding box center [596, 521] width 601 height 82
drag, startPoint x: 320, startPoint y: 525, endPoint x: 337, endPoint y: 524, distance: 17.0
click at [337, 524] on div at bounding box center [595, 521] width 603 height 88
click at [671, 522] on div "Transform line Copy line as LaTeX Copy derivation as LaTeX Expand new lines: On" at bounding box center [667, 522] width 18 height 18
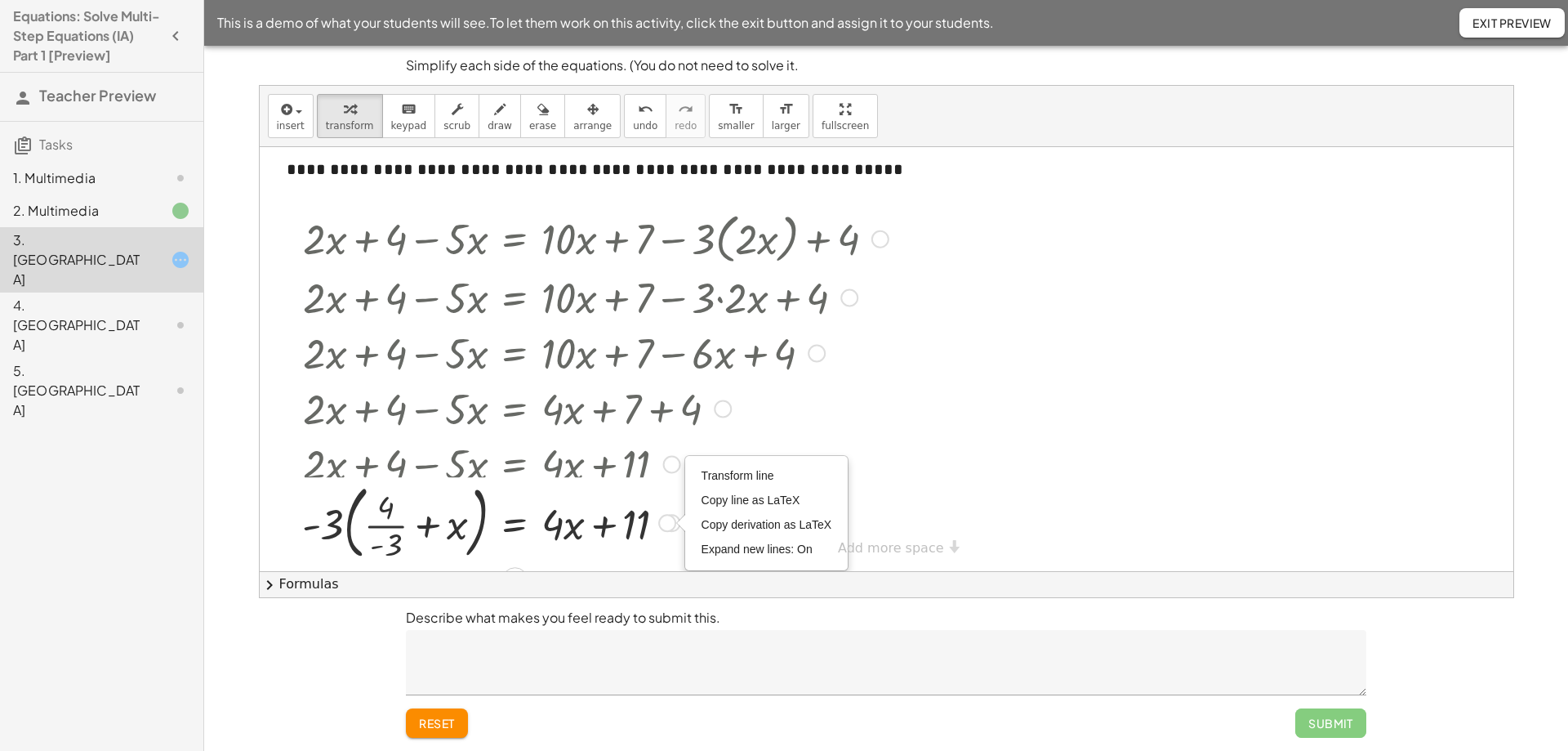
click at [674, 521] on div "Transform line Copy line as LaTeX Copy derivation as LaTeX Expand new lines: On" at bounding box center [667, 522] width 18 height 18
click at [1053, 492] on div at bounding box center [886, 352] width 1254 height 437
click at [633, 122] on span "undo" at bounding box center [645, 125] width 25 height 11
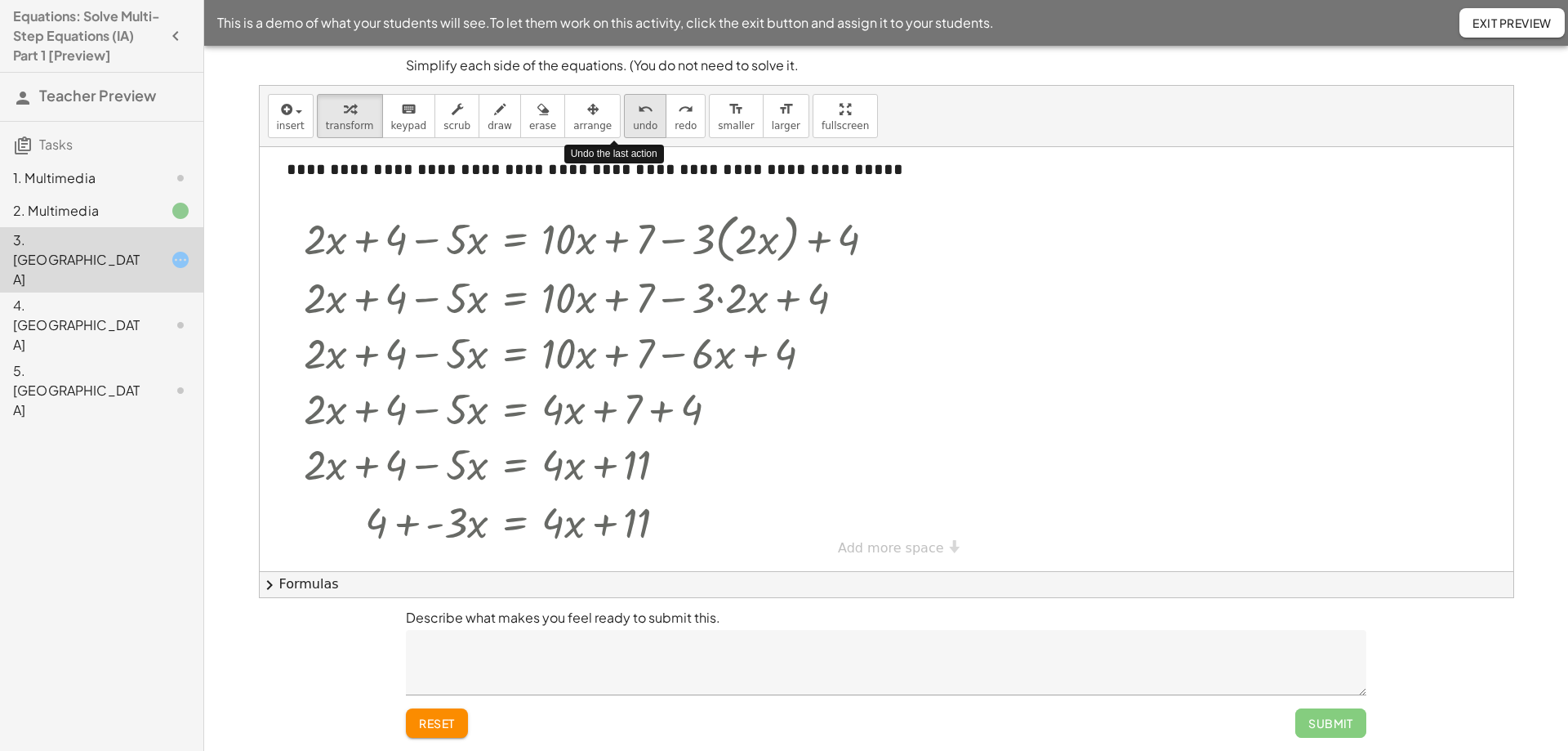
click at [633, 122] on span "undo" at bounding box center [645, 125] width 25 height 11
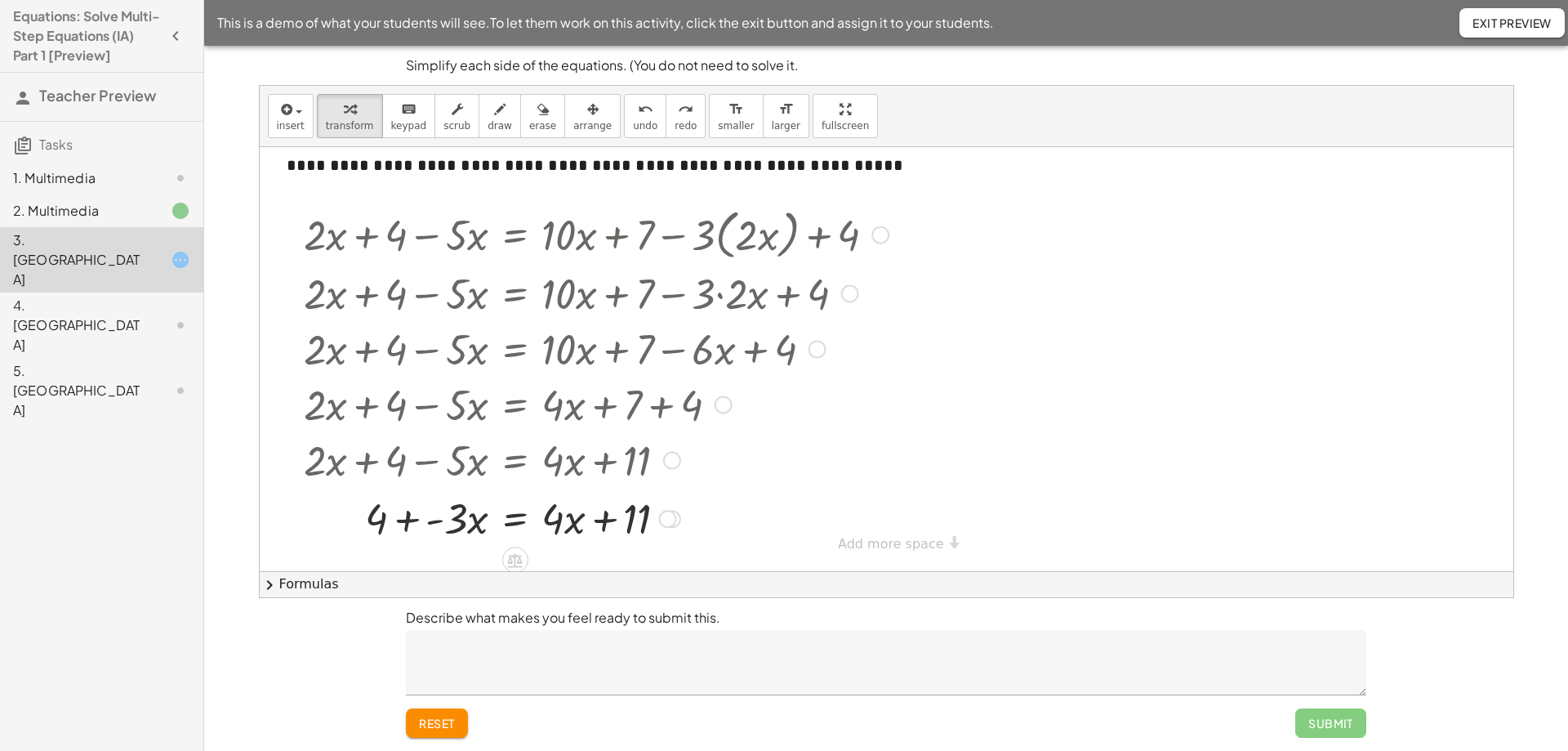
scroll to position [19, 0]
click at [457, 515] on div at bounding box center [596, 515] width 601 height 55
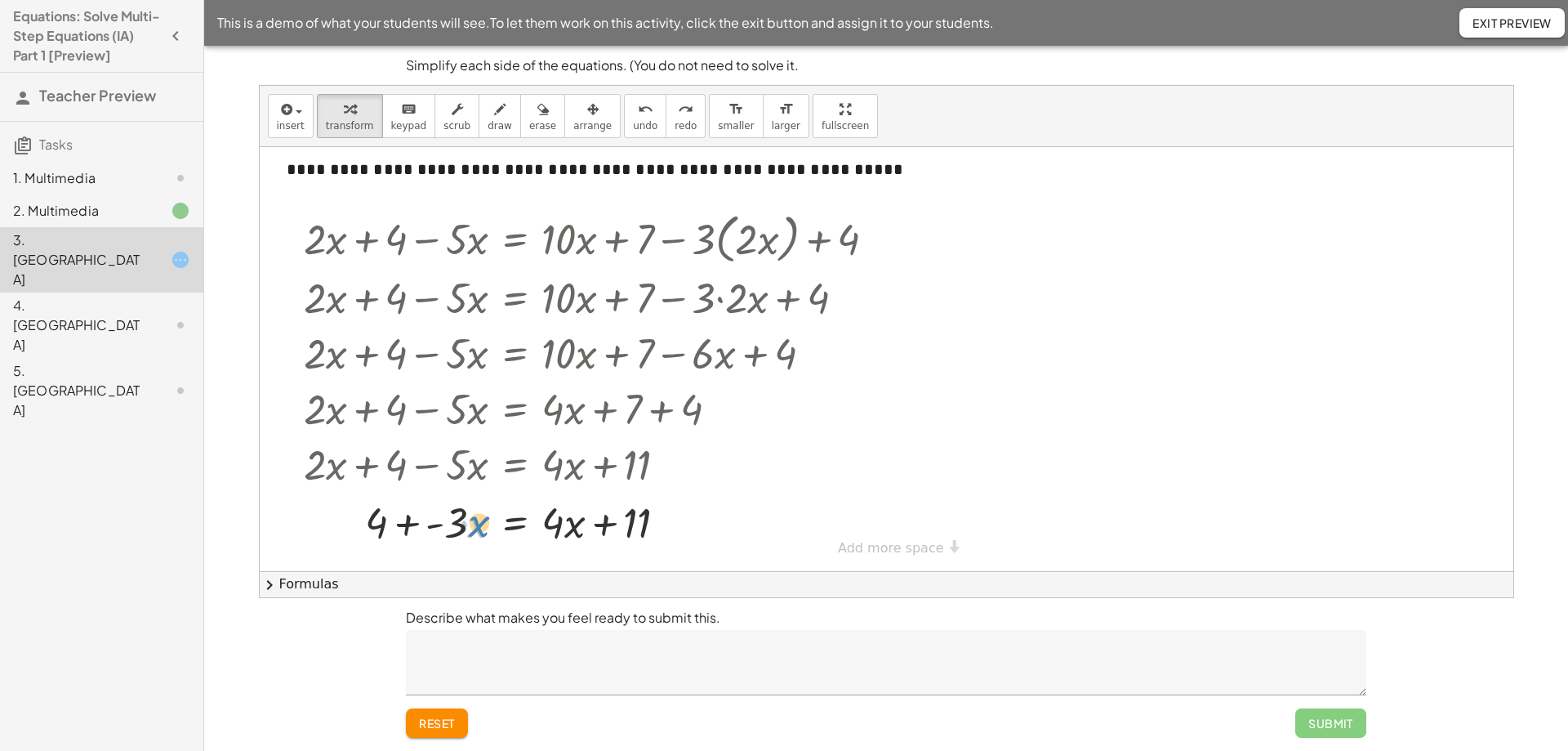
click at [473, 517] on div at bounding box center [596, 521] width 601 height 55
click at [460, 522] on div at bounding box center [596, 521] width 601 height 55
click at [461, 509] on div at bounding box center [596, 521] width 601 height 55
click at [556, 526] on div at bounding box center [596, 521] width 601 height 55
click at [563, 526] on div at bounding box center [596, 521] width 601 height 55
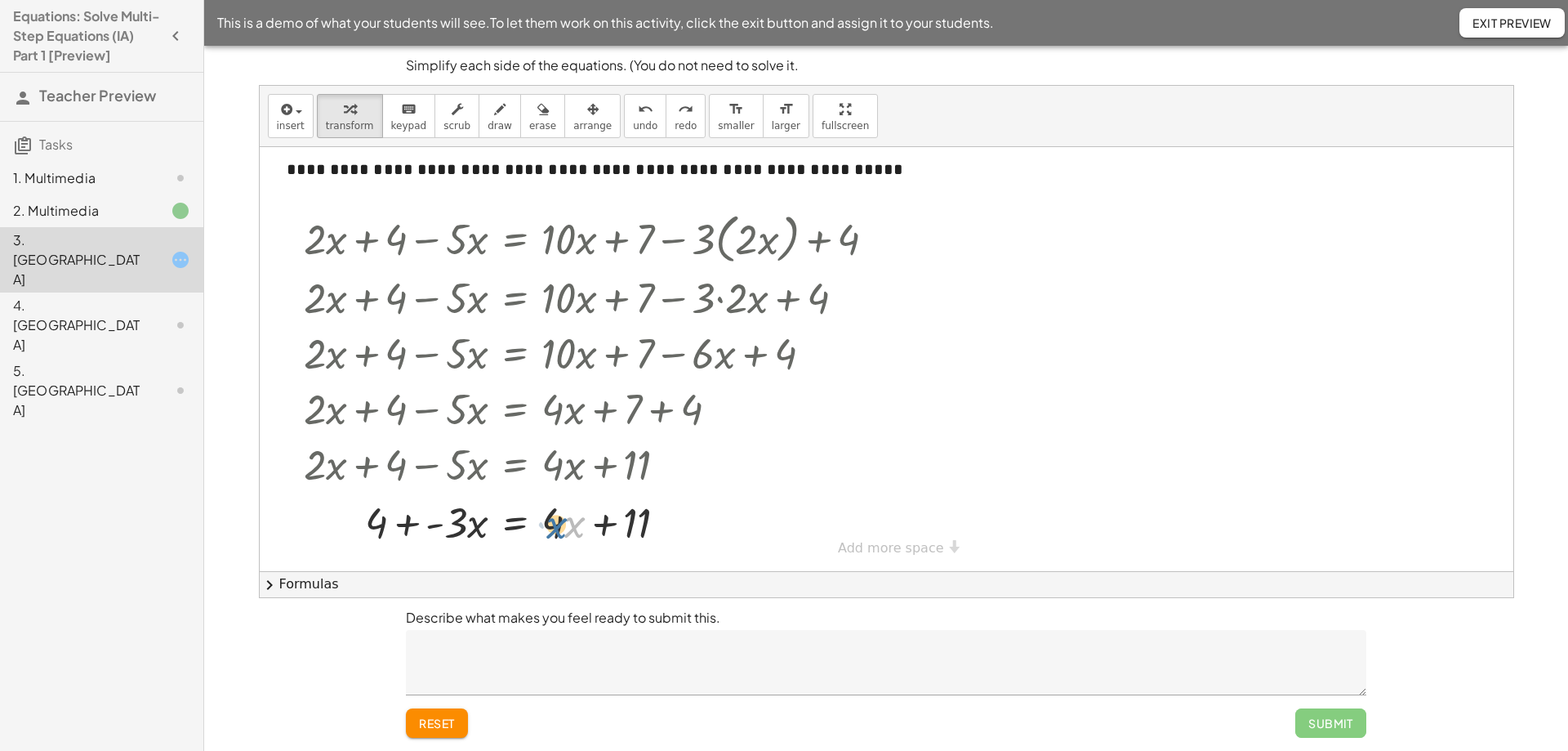
drag, startPoint x: 575, startPoint y: 527, endPoint x: 557, endPoint y: 527, distance: 18.0
click at [557, 527] on div at bounding box center [596, 521] width 601 height 55
click at [558, 529] on div at bounding box center [596, 521] width 601 height 55
drag, startPoint x: 634, startPoint y: 523, endPoint x: 369, endPoint y: 526, distance: 265.0
click at [369, 526] on div at bounding box center [596, 521] width 601 height 55
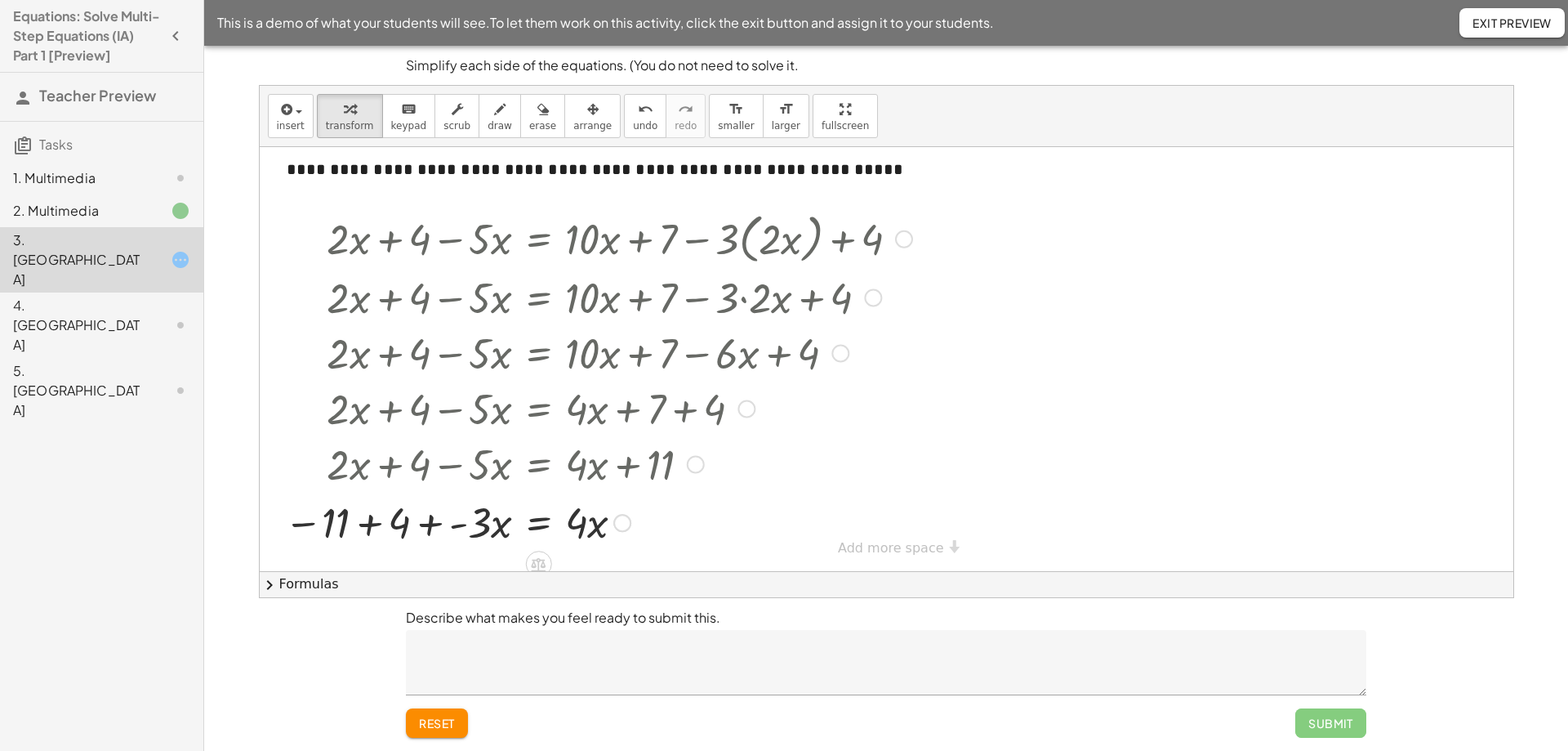
click at [376, 529] on div at bounding box center [598, 521] width 644 height 55
click at [486, 530] on div at bounding box center [619, 521] width 601 height 55
click at [496, 533] on div at bounding box center [619, 521] width 601 height 55
drag, startPoint x: 457, startPoint y: 525, endPoint x: 469, endPoint y: 528, distance: 12.4
click at [469, 528] on div at bounding box center [619, 521] width 601 height 55
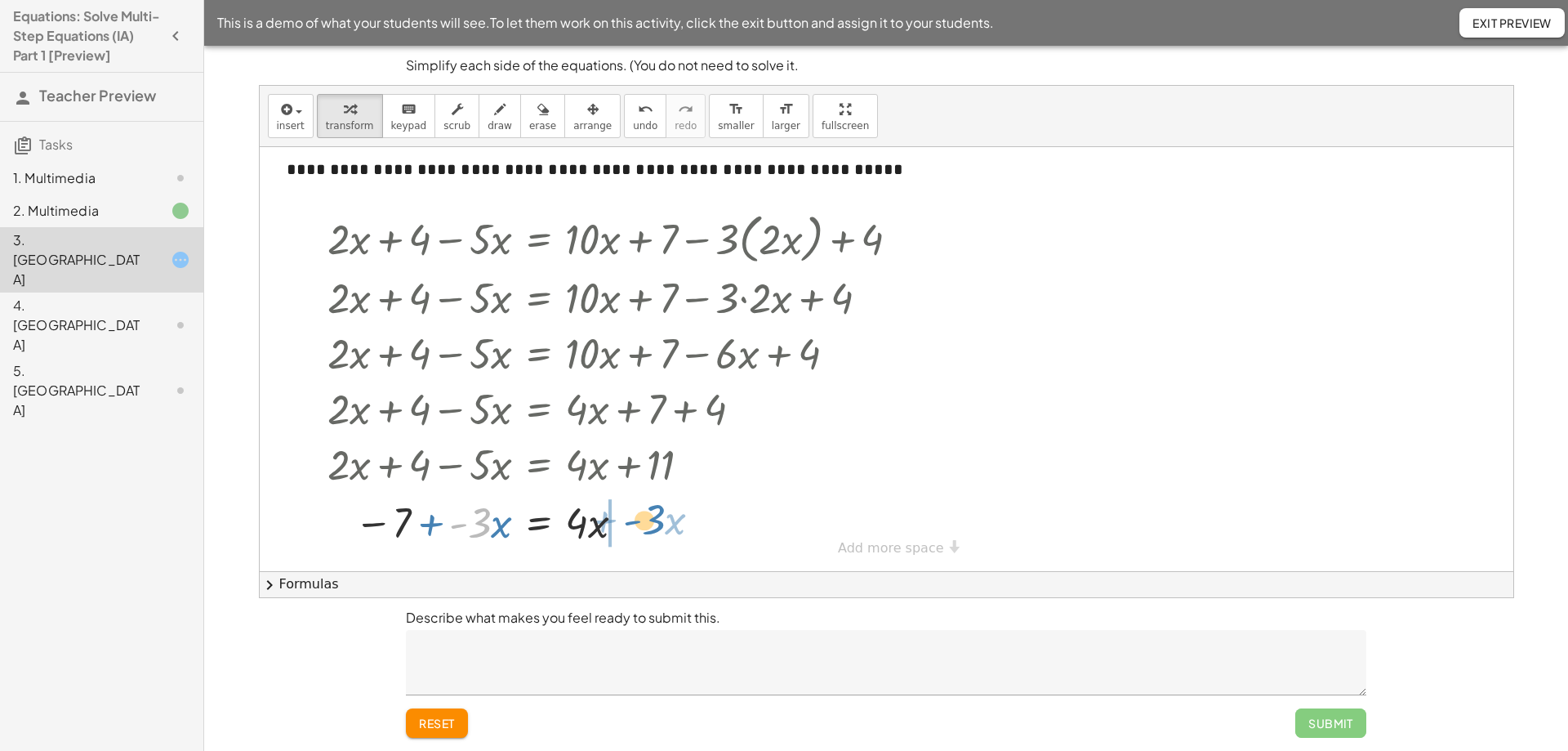
drag, startPoint x: 479, startPoint y: 526, endPoint x: 653, endPoint y: 522, distance: 174.0
click at [653, 522] on div at bounding box center [619, 521] width 601 height 55
click at [624, 527] on div at bounding box center [619, 521] width 601 height 55
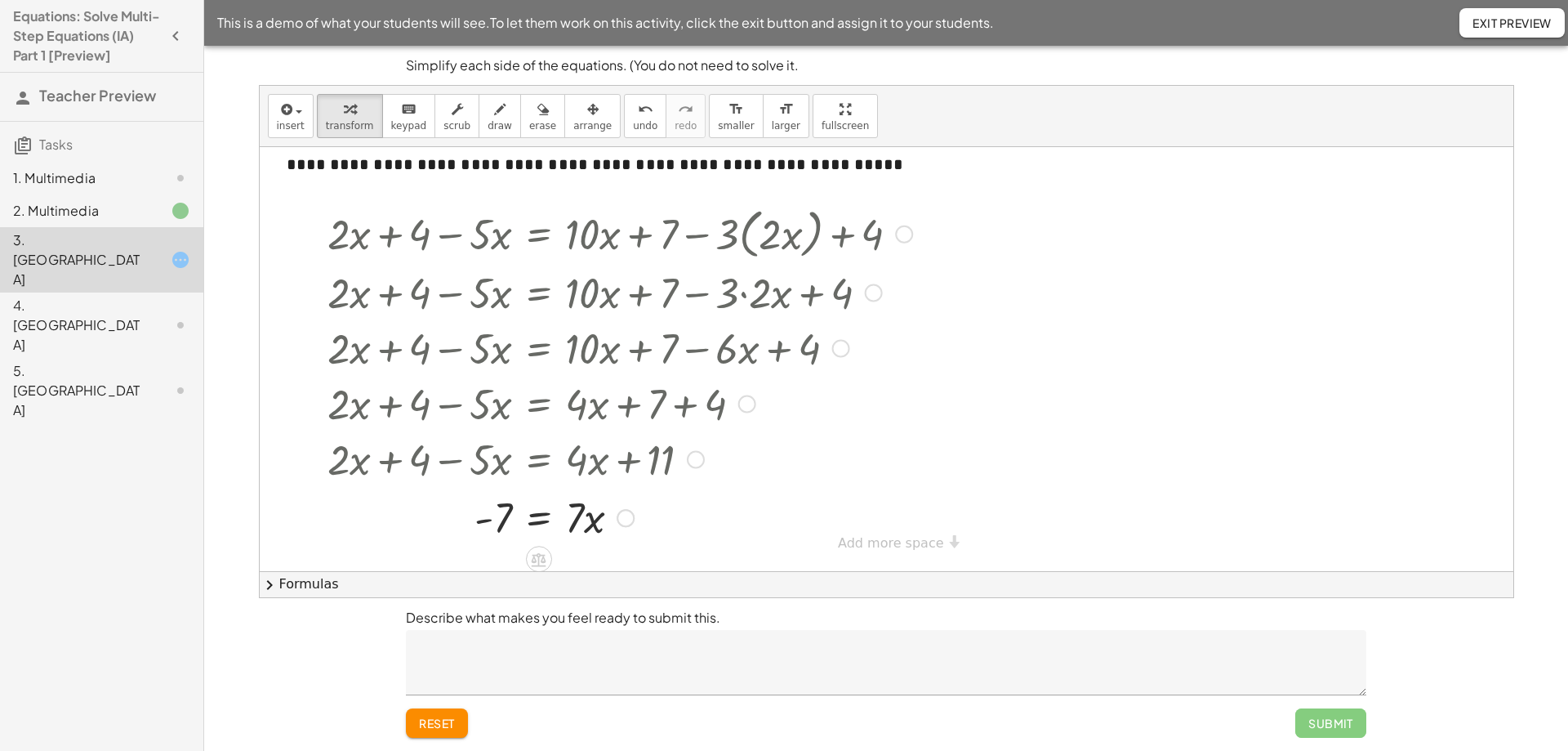
scroll to position [19, 0]
drag, startPoint x: 572, startPoint y: 523, endPoint x: 497, endPoint y: 565, distance: 86.0
click at [539, 517] on div "· 7 = · x - 7 · 7" at bounding box center [539, 517] width 0 height 0
click at [499, 520] on div at bounding box center [619, 515] width 601 height 82
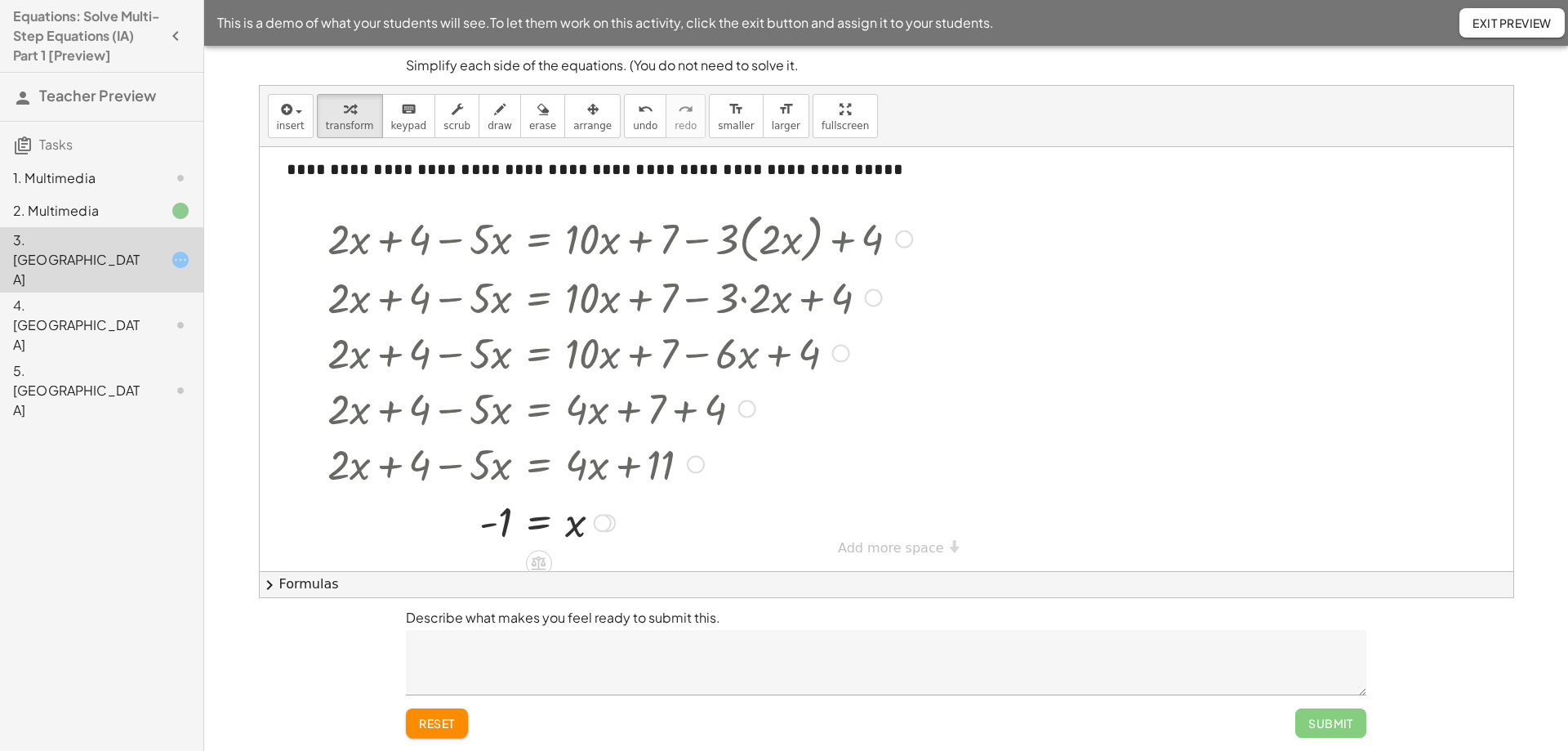
click at [606, 525] on div at bounding box center [601, 522] width 18 height 18
click at [598, 540] on div at bounding box center [619, 521] width 601 height 54
click at [870, 645] on textarea at bounding box center [886, 662] width 961 height 66
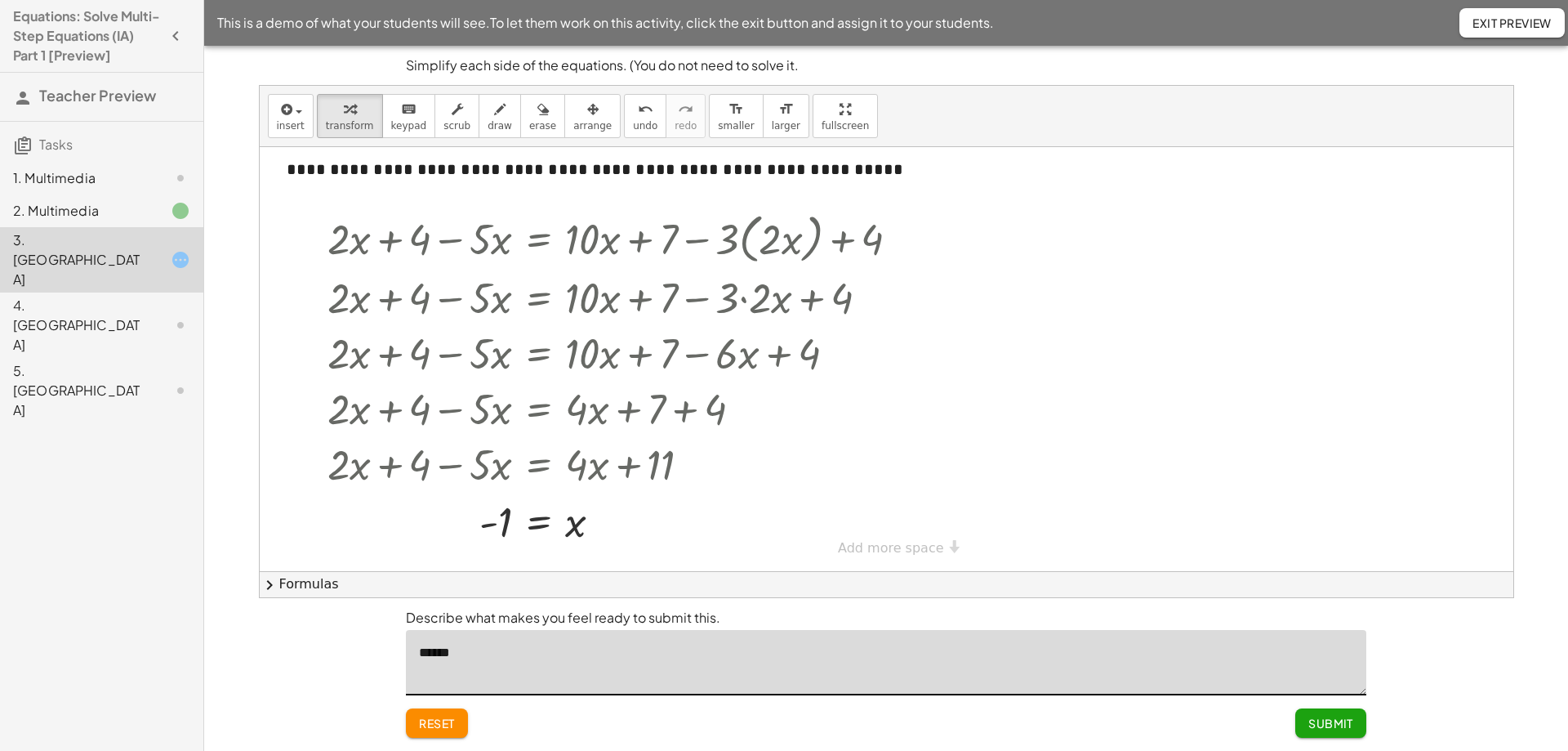
type textarea "******"
click at [1345, 723] on span "Submit" at bounding box center [1331, 723] width 45 height 15
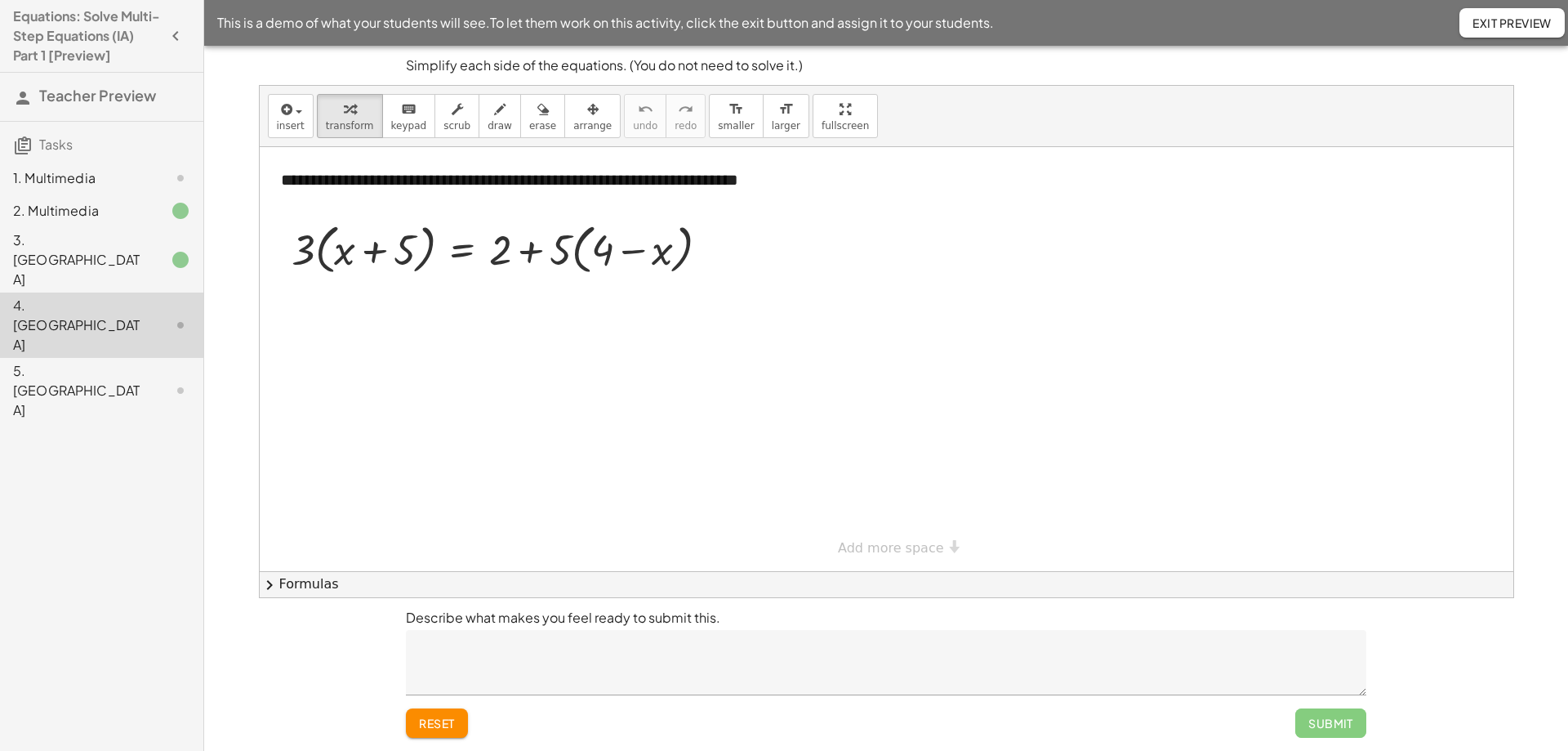
click at [90, 239] on div "3. [GEOGRAPHIC_DATA]" at bounding box center [78, 259] width 131 height 59
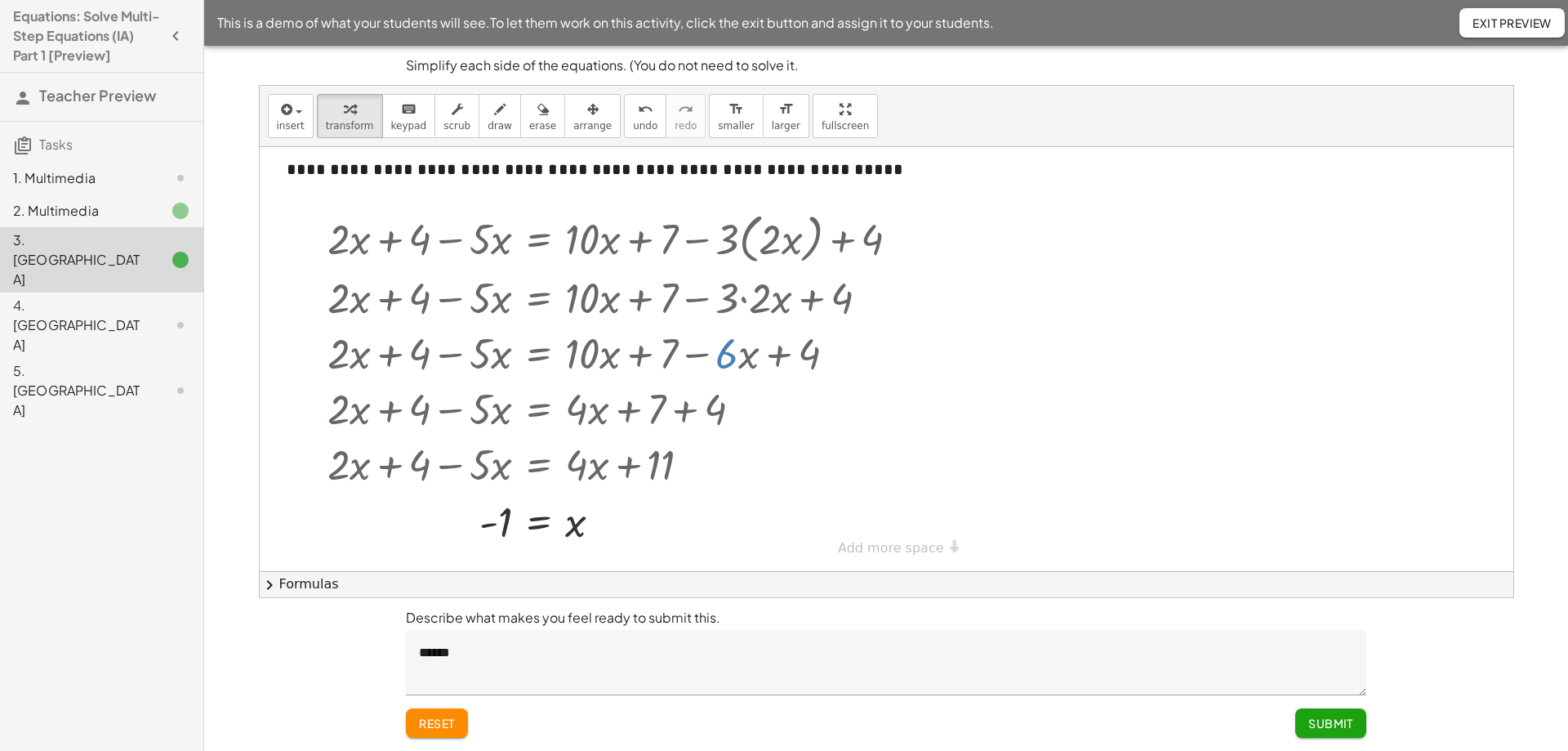
scroll to position [13, 0]
click at [597, 521] on div "Transform line Copy line as LaTeX Copy derivation as LaTeX Expand new lines: On" at bounding box center [601, 522] width 18 height 18
click at [601, 527] on div "Transform line Copy line as LaTeX Copy derivation as LaTeX Expand new lines: On" at bounding box center [601, 522] width 18 height 18
click at [884, 491] on div at bounding box center [619, 463] width 601 height 55
click at [920, 556] on div "**********" at bounding box center [886, 352] width 1254 height 437
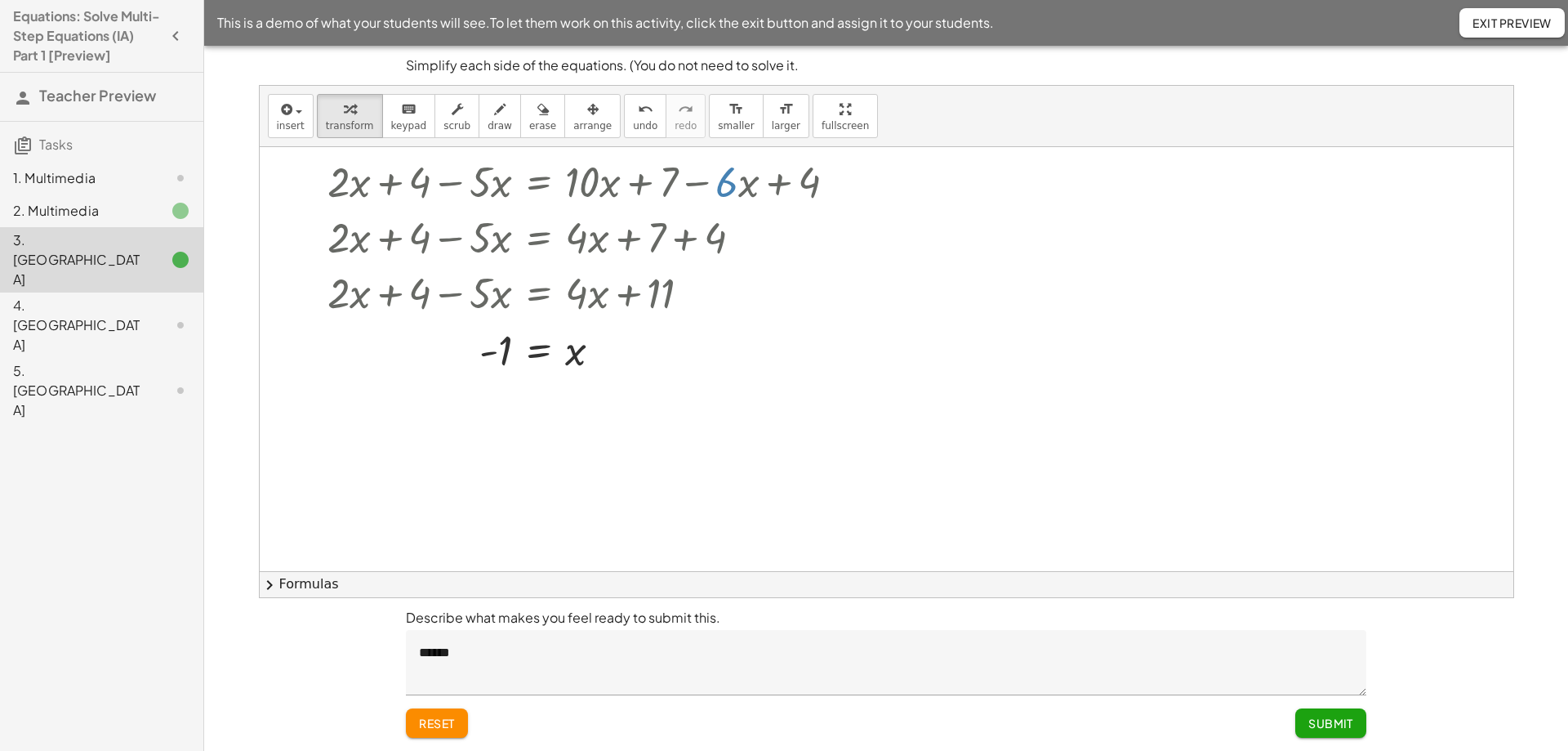
scroll to position [219, 0]
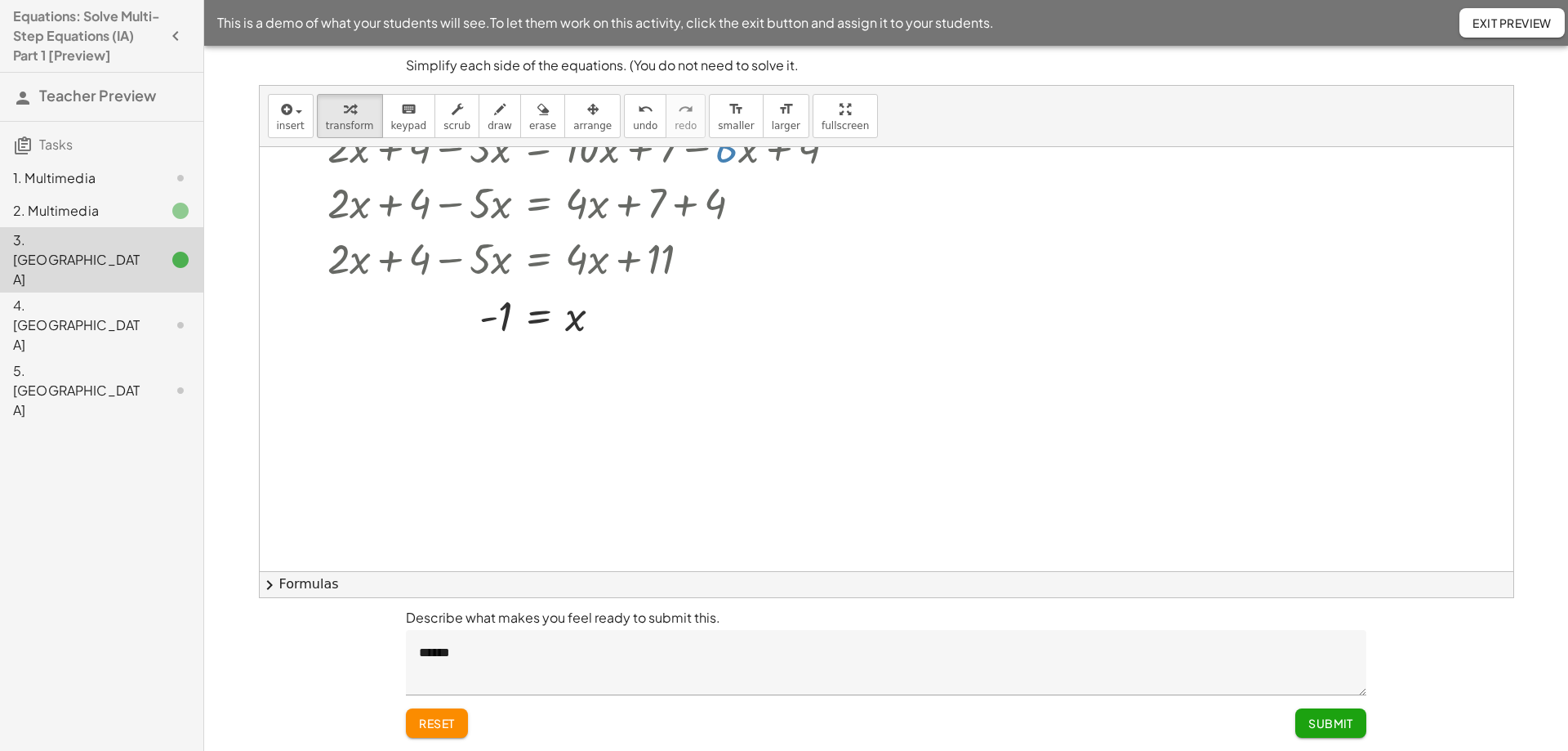
click at [547, 393] on div at bounding box center [886, 352] width 1254 height 848
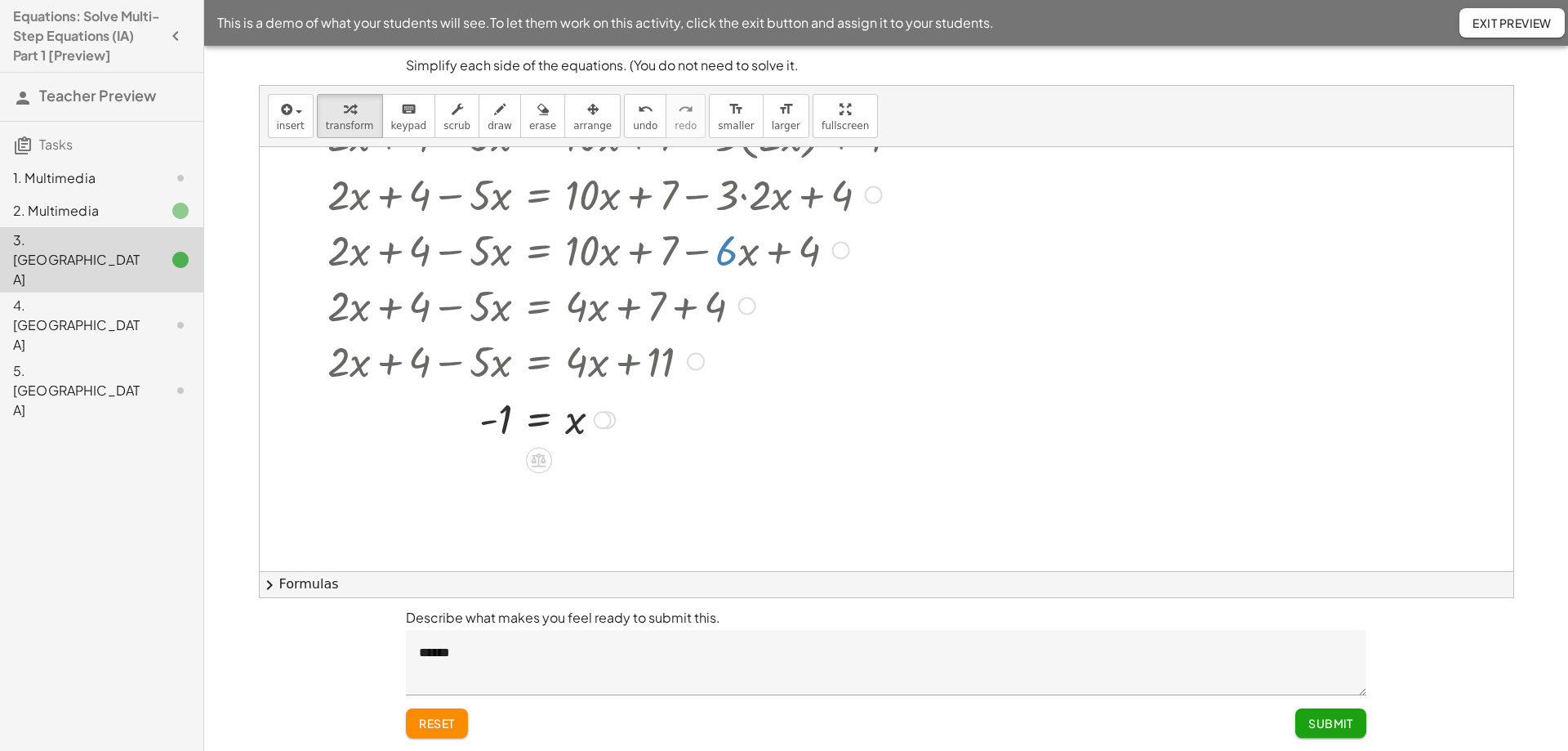
scroll to position [0, 0]
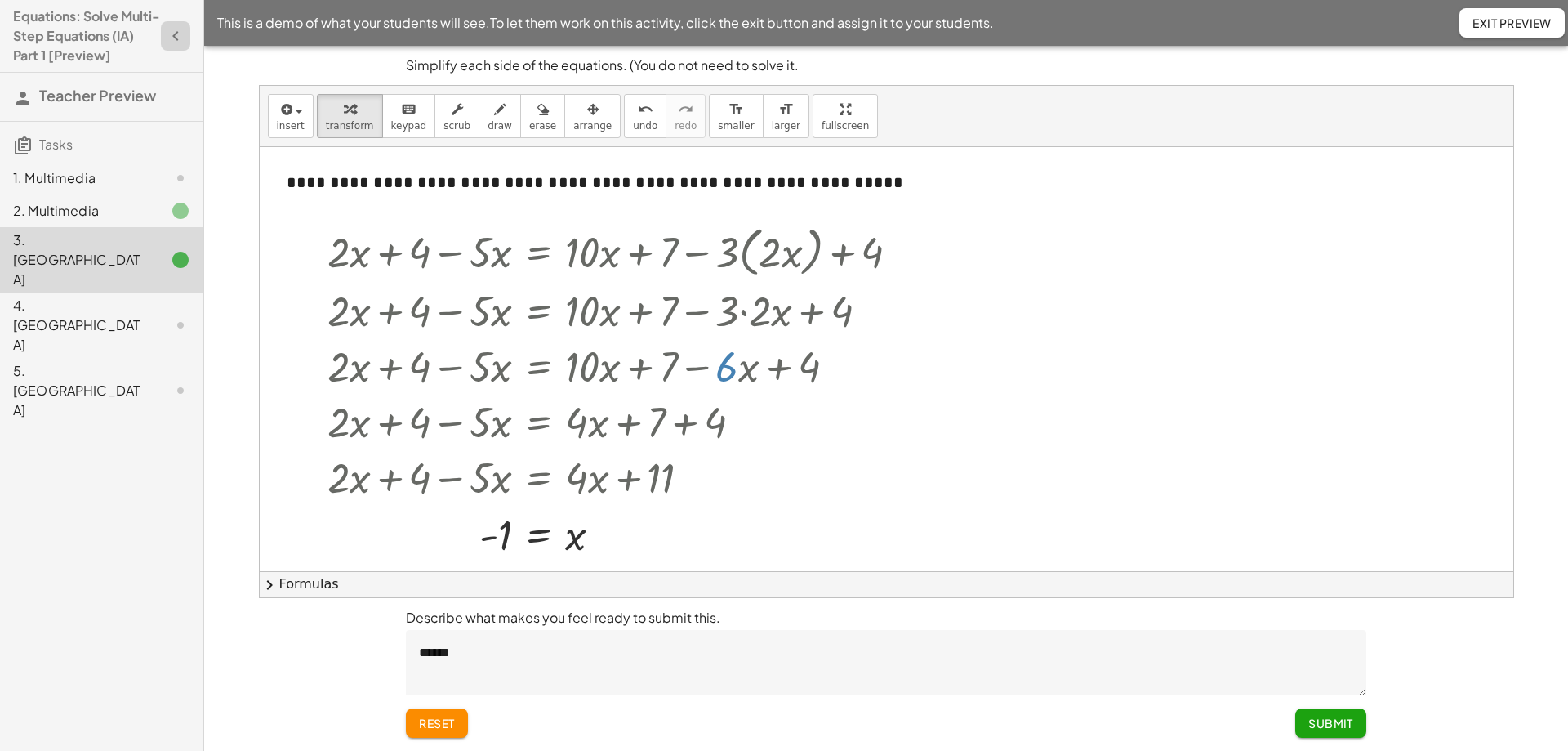
click at [183, 40] on icon "button" at bounding box center [175, 36] width 20 height 20
